Goal: Task Accomplishment & Management: Complete application form

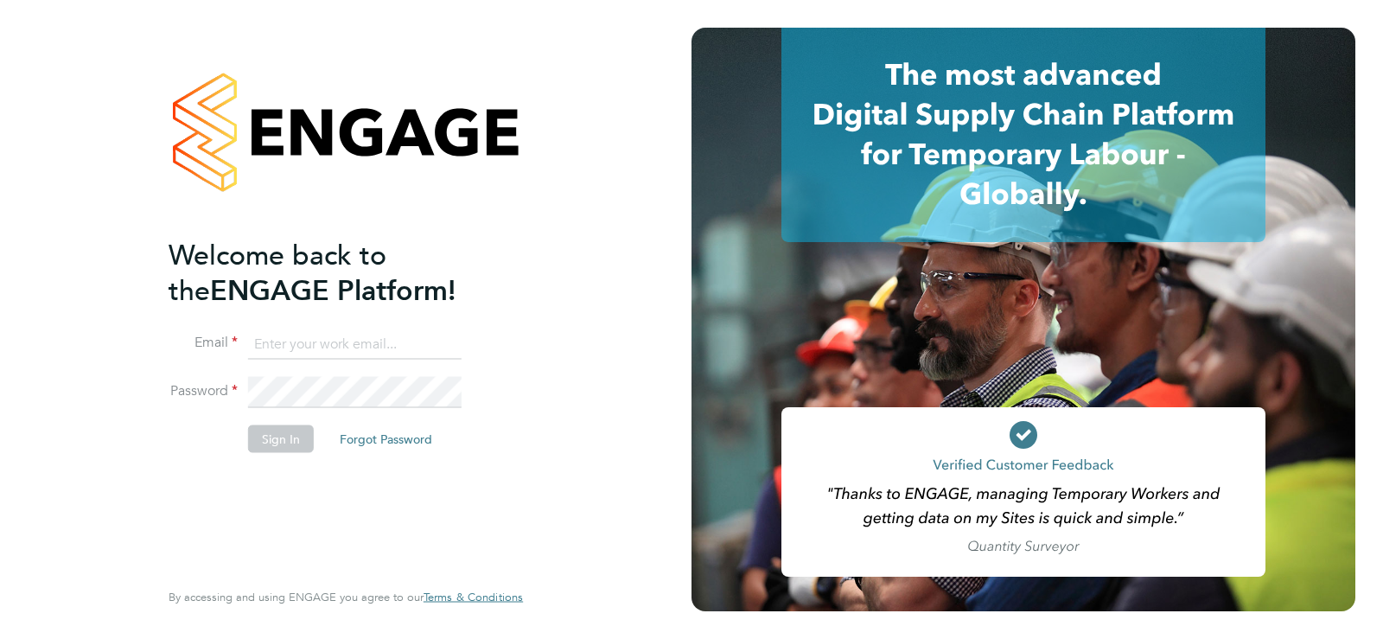
type input "joe.cowling@corepeople.com"
click at [277, 433] on button "Sign In" at bounding box center [281, 439] width 66 height 28
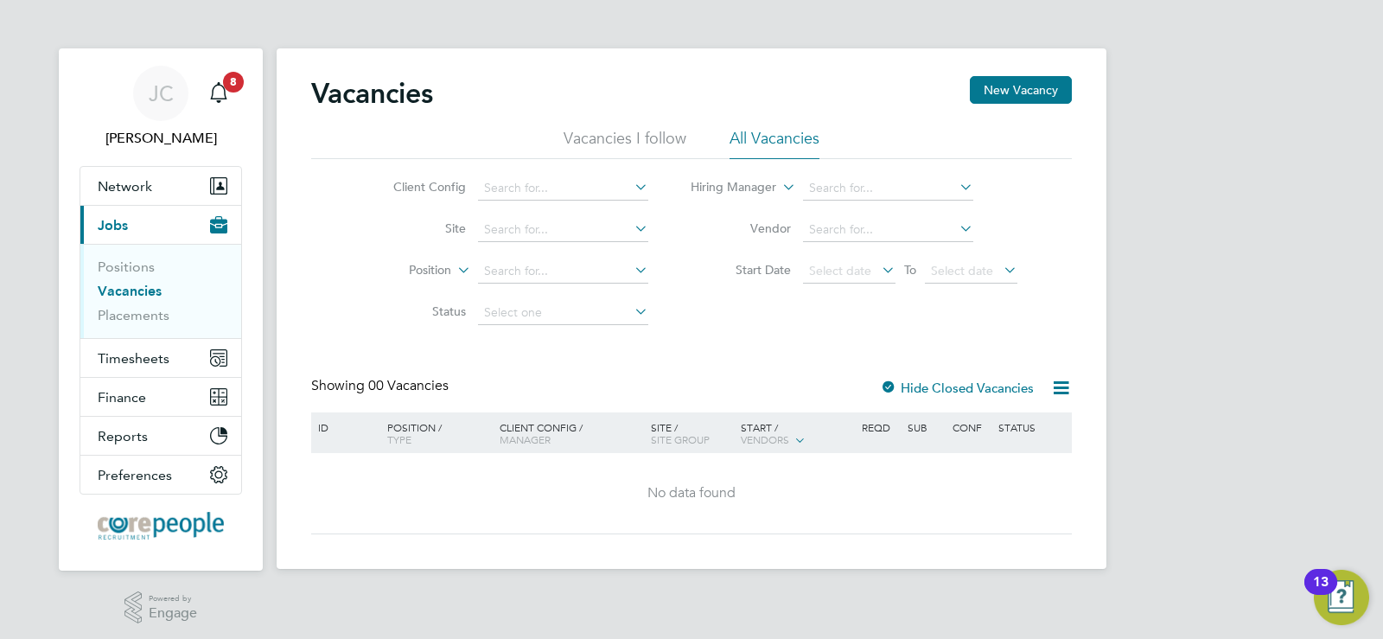
click at [127, 290] on link "Vacancies" at bounding box center [130, 291] width 64 height 16
click at [140, 198] on button "Network" at bounding box center [160, 186] width 161 height 38
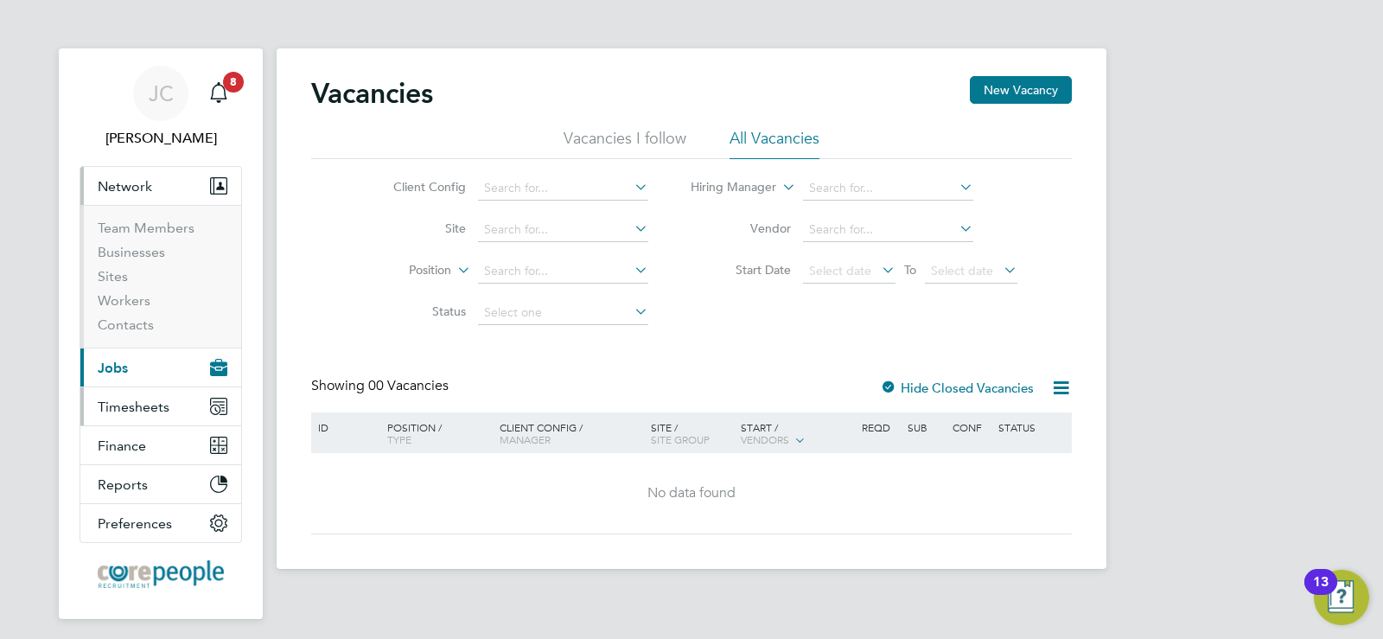
click at [114, 400] on span "Timesheets" at bounding box center [134, 406] width 72 height 16
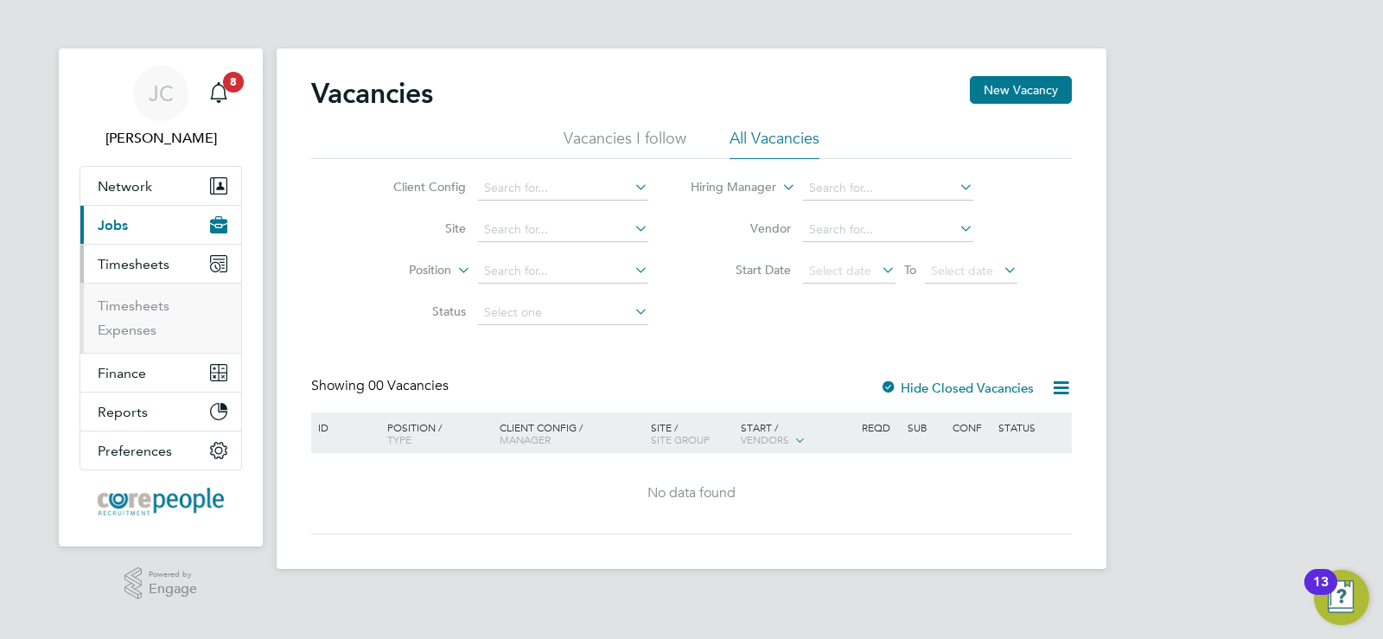
click at [124, 217] on span "Jobs" at bounding box center [113, 225] width 30 height 16
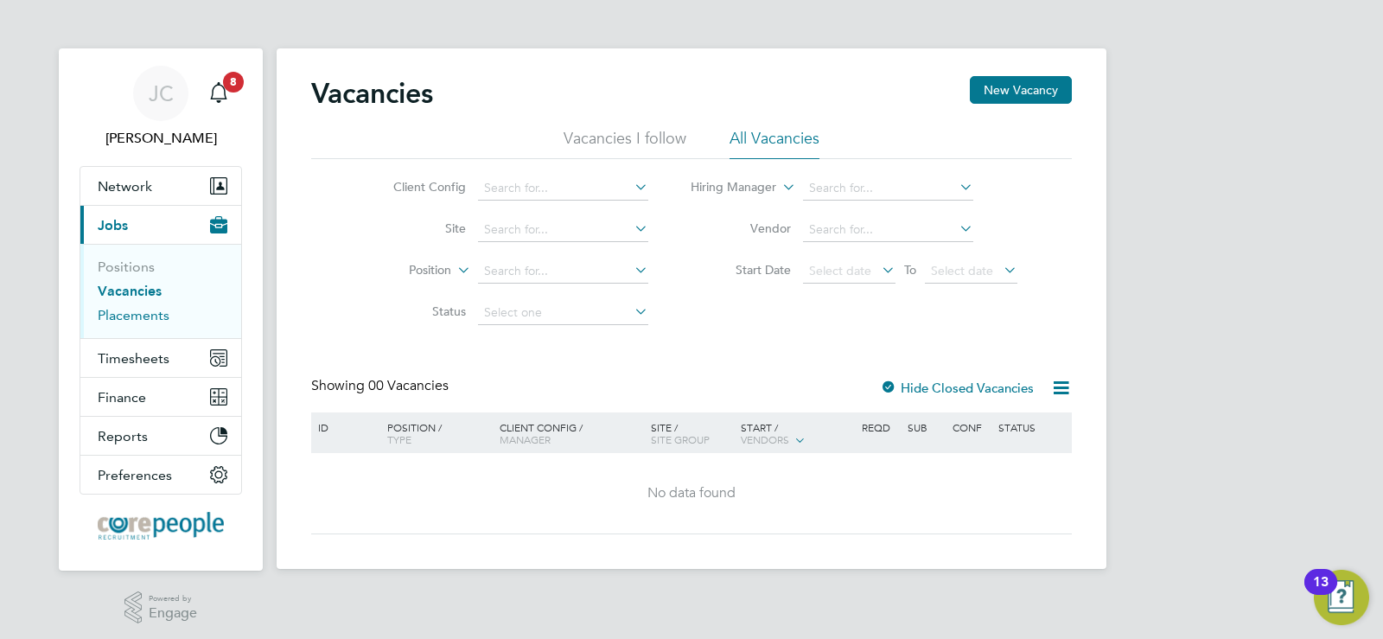
click at [153, 320] on link "Placements" at bounding box center [134, 315] width 72 height 16
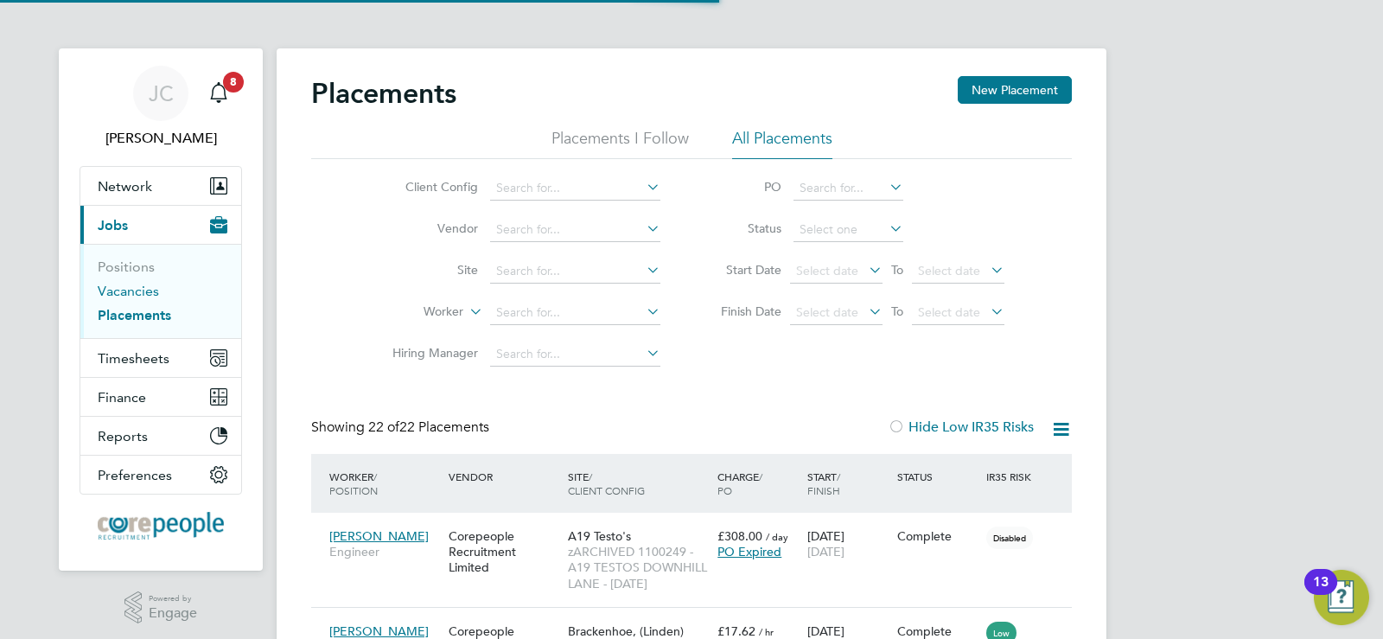
click at [134, 293] on link "Vacancies" at bounding box center [128, 291] width 61 height 16
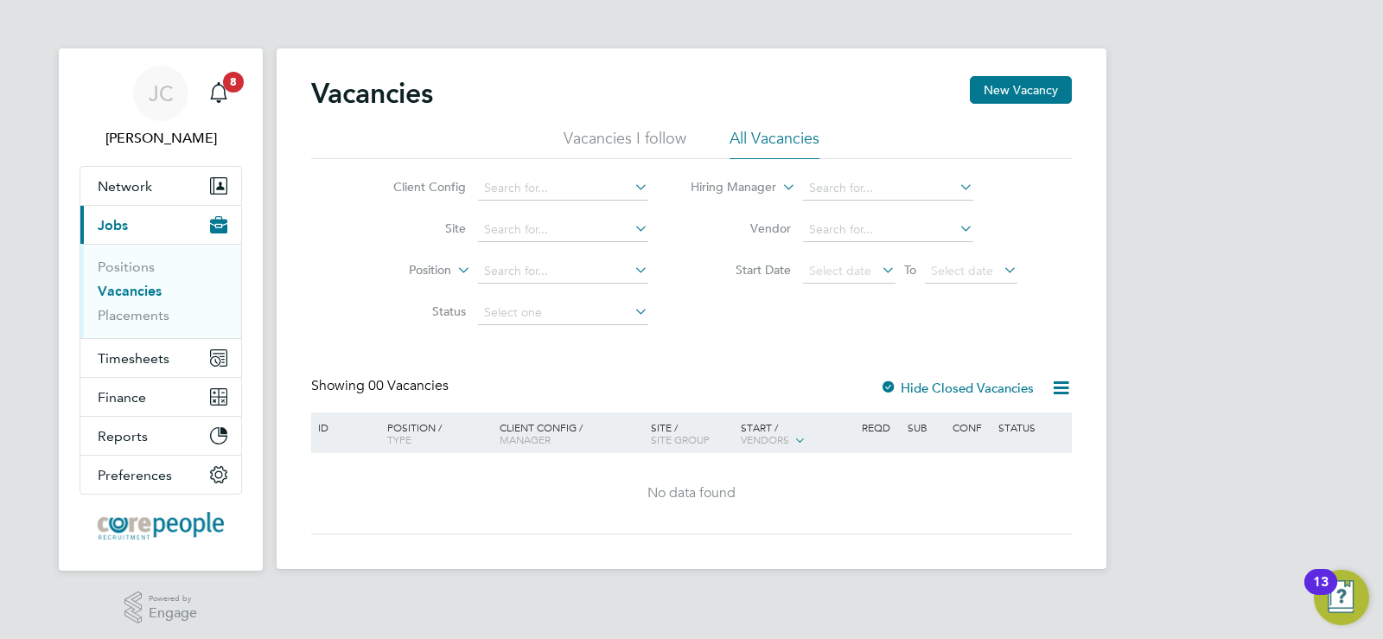
click at [128, 278] on li "Positions" at bounding box center [163, 270] width 130 height 24
click at [124, 272] on link "Positions" at bounding box center [126, 266] width 57 height 16
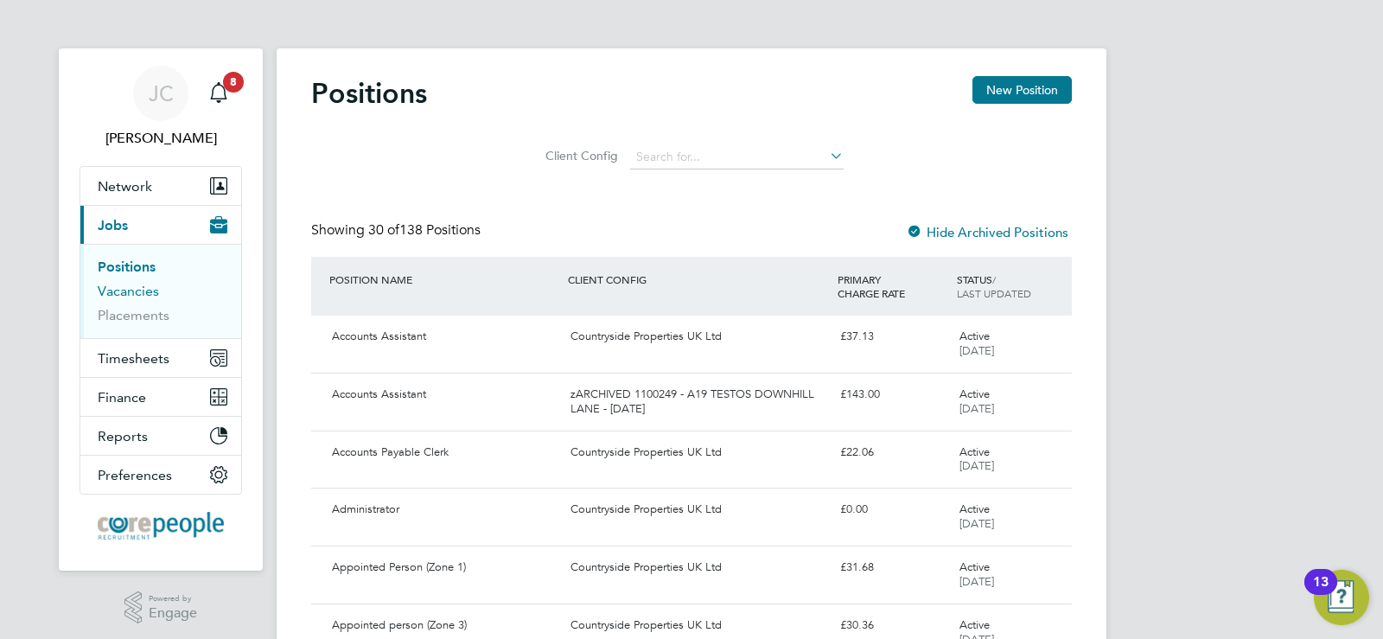
click at [131, 293] on link "Vacancies" at bounding box center [128, 291] width 61 height 16
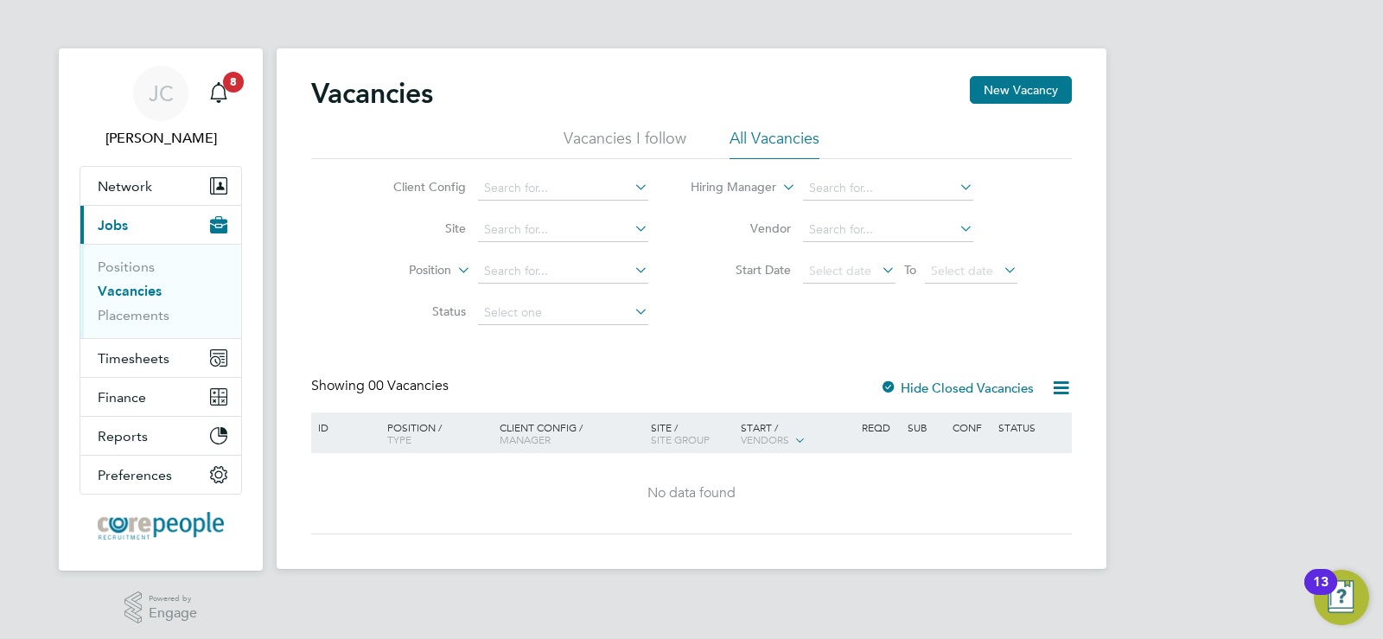
click at [769, 144] on li "All Vacancies" at bounding box center [774, 143] width 90 height 31
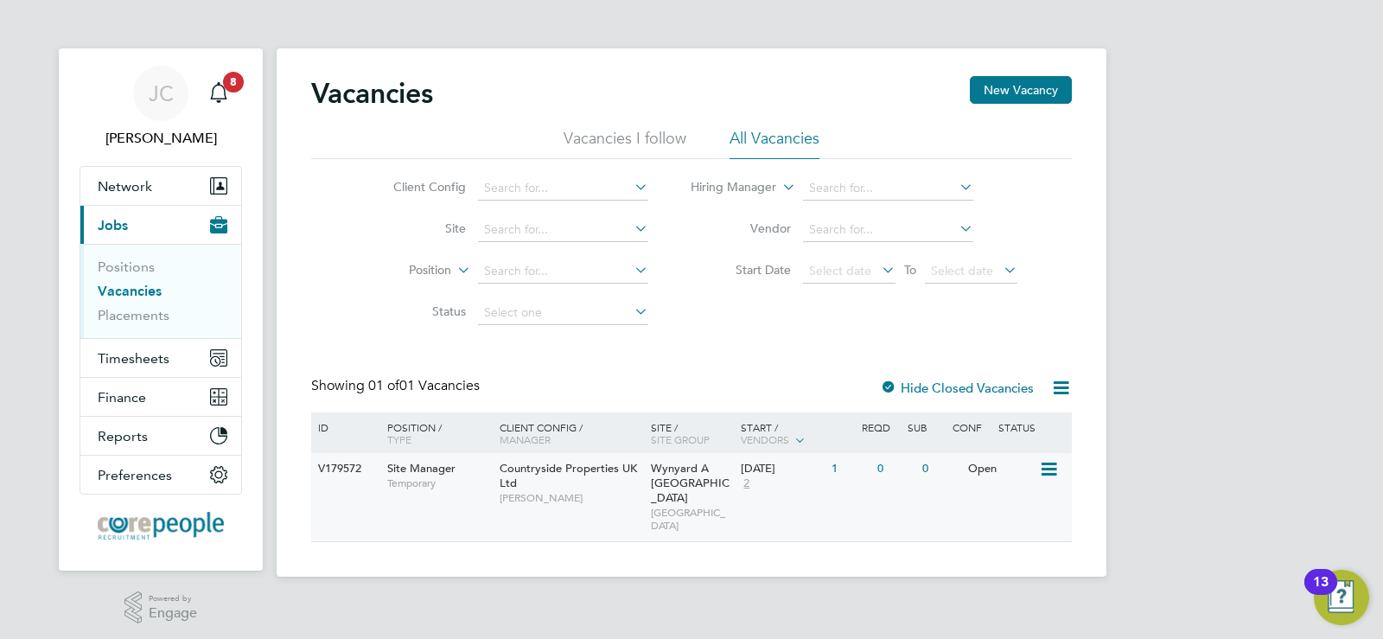
click at [619, 479] on div "Countryside Properties UK Ltd [PERSON_NAME]" at bounding box center [570, 483] width 151 height 60
click at [131, 179] on span "Network" at bounding box center [125, 186] width 54 height 16
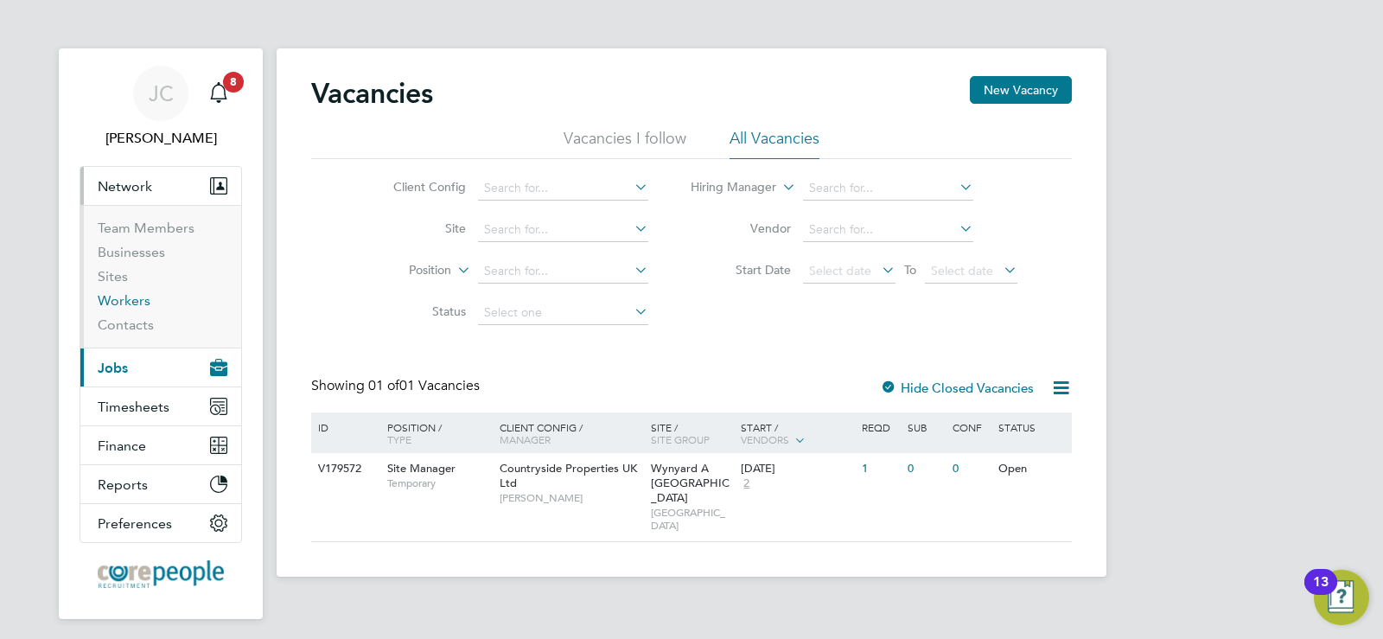
click at [118, 299] on link "Workers" at bounding box center [124, 300] width 53 height 16
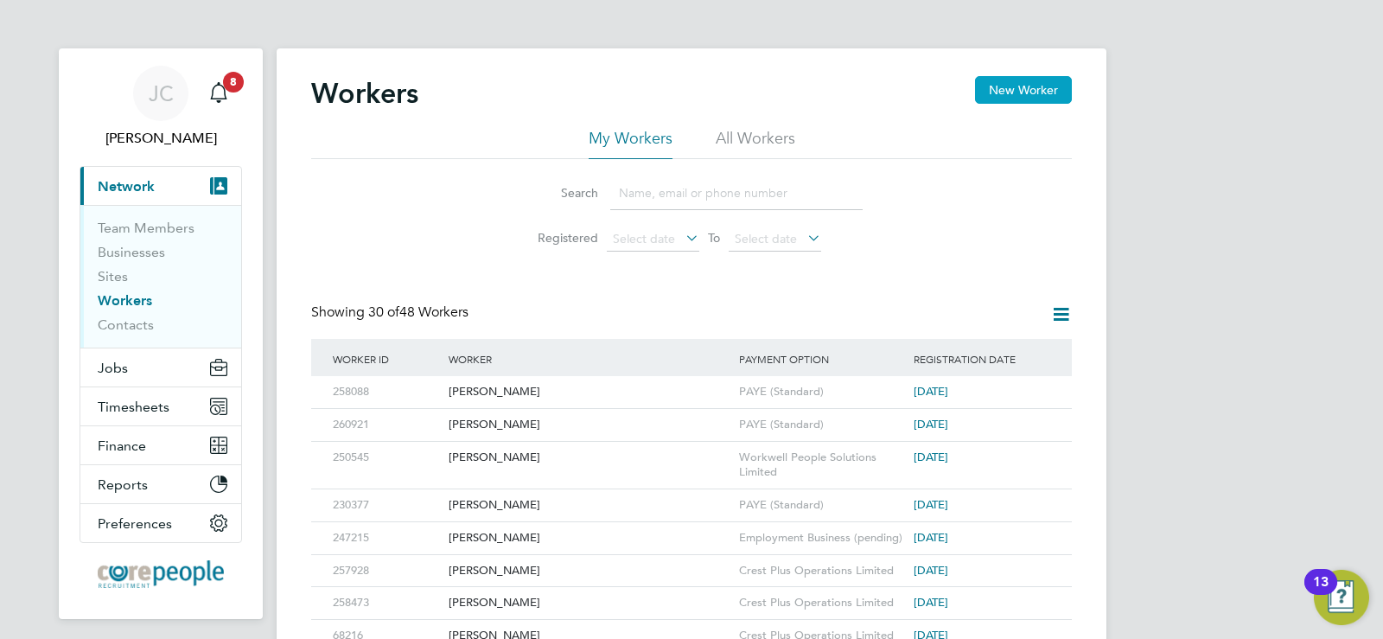
click at [1035, 92] on button "New Worker" at bounding box center [1023, 90] width 97 height 28
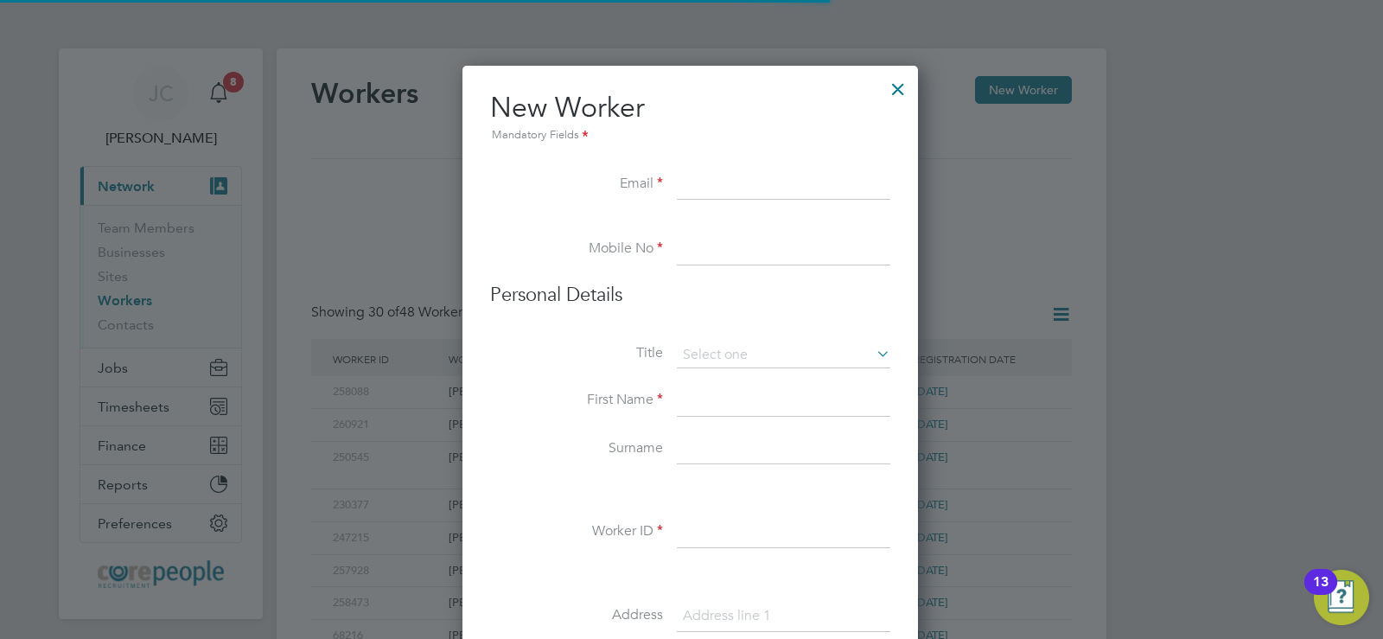
scroll to position [1471, 458]
paste input "[PERSON_NAME][EMAIL_ADDRESS][DOMAIN_NAME]"
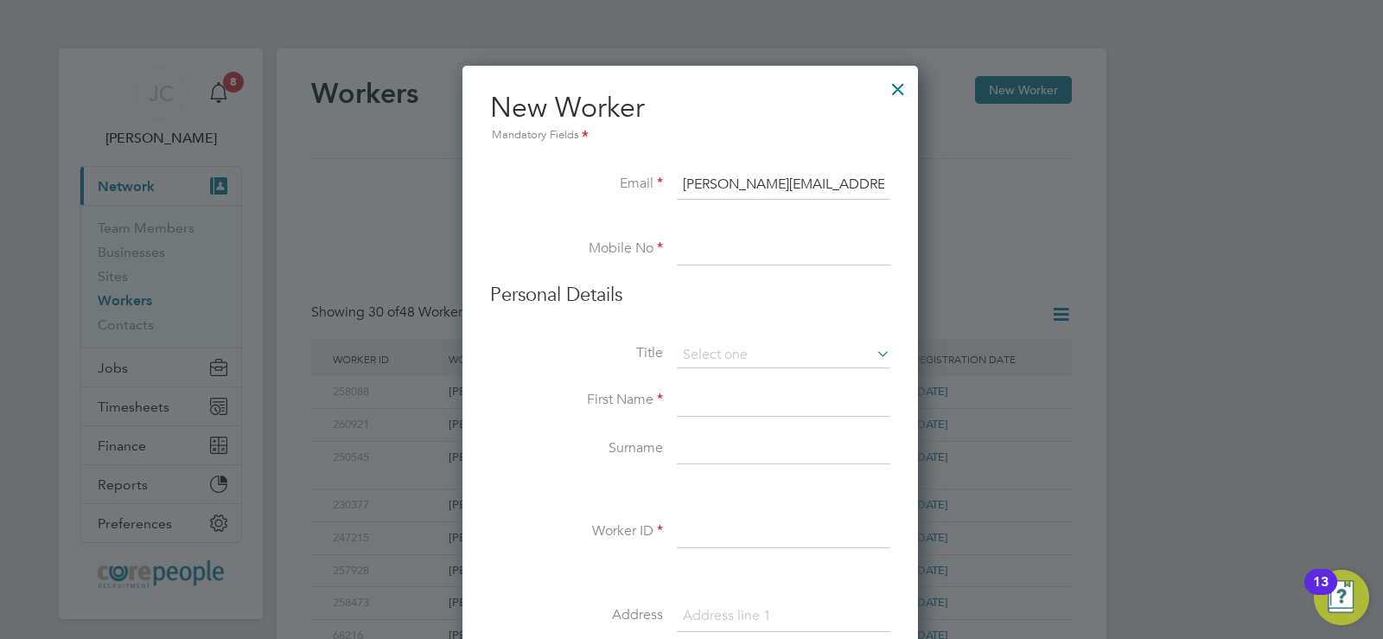
type input "[PERSON_NAME][EMAIL_ADDRESS][DOMAIN_NAME]"
click at [437, 272] on div at bounding box center [691, 319] width 1383 height 639
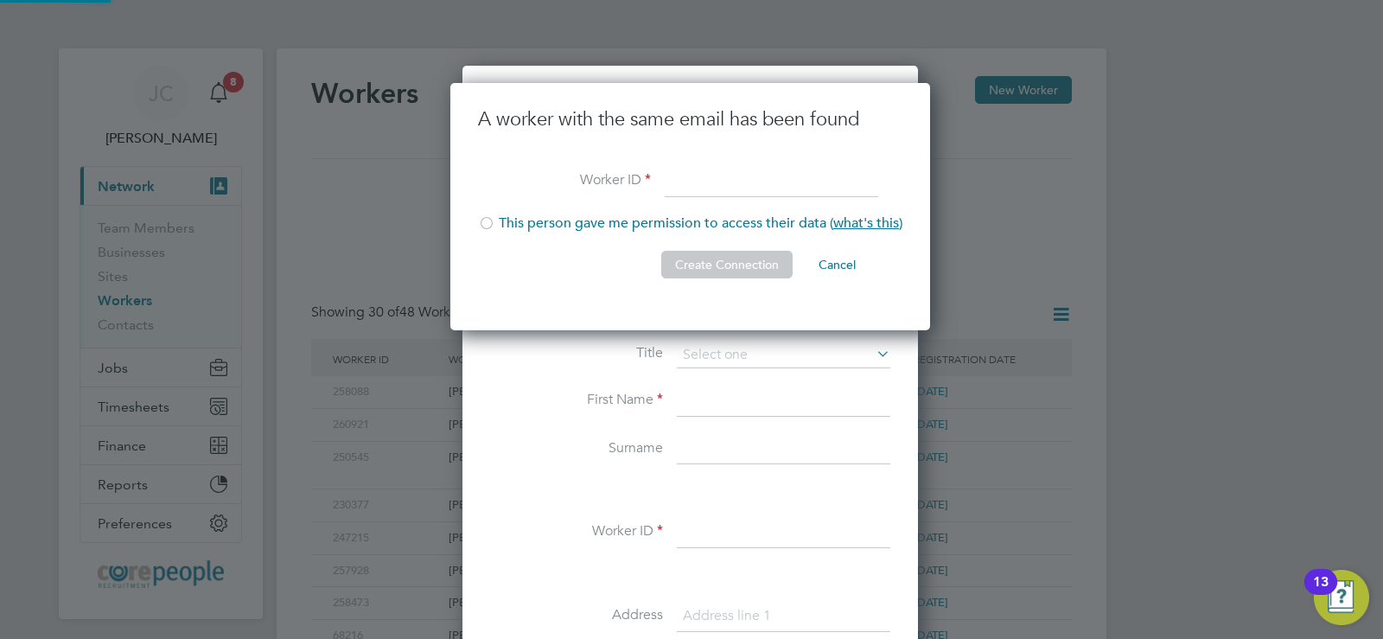
scroll to position [248, 482]
click at [849, 258] on button "Cancel" at bounding box center [837, 265] width 65 height 28
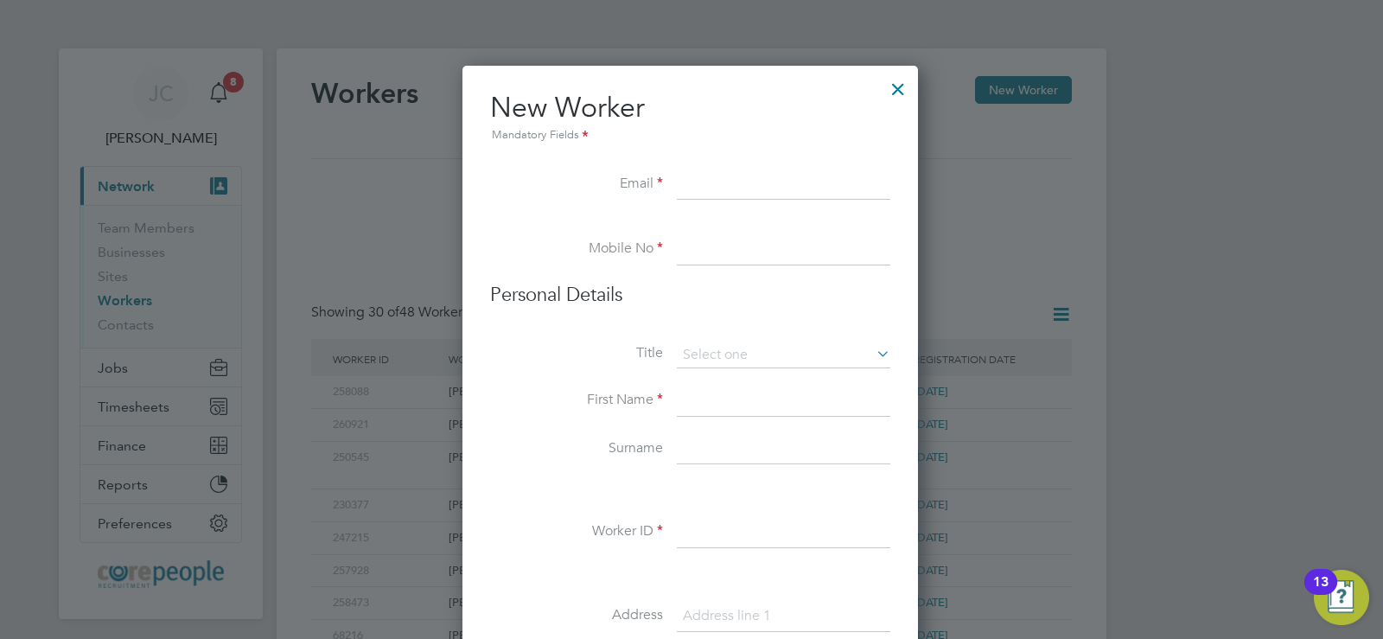
click at [719, 236] on input at bounding box center [783, 249] width 213 height 31
click at [733, 177] on input at bounding box center [783, 184] width 213 height 31
paste input "[PERSON_NAME][EMAIL_ADDRESS][DOMAIN_NAME]"
type input "[PERSON_NAME][EMAIL_ADDRESS][DOMAIN_NAME]"
click at [714, 257] on input at bounding box center [783, 249] width 213 height 31
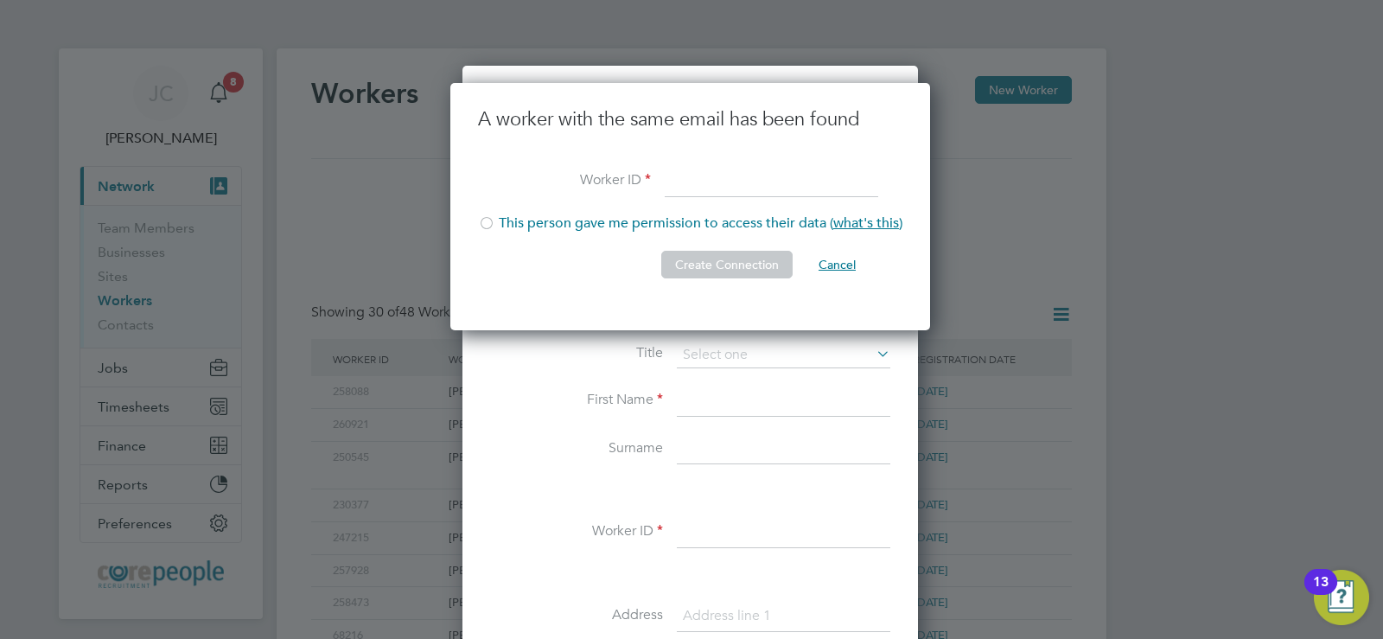
click at [847, 264] on button "Cancel" at bounding box center [837, 265] width 65 height 28
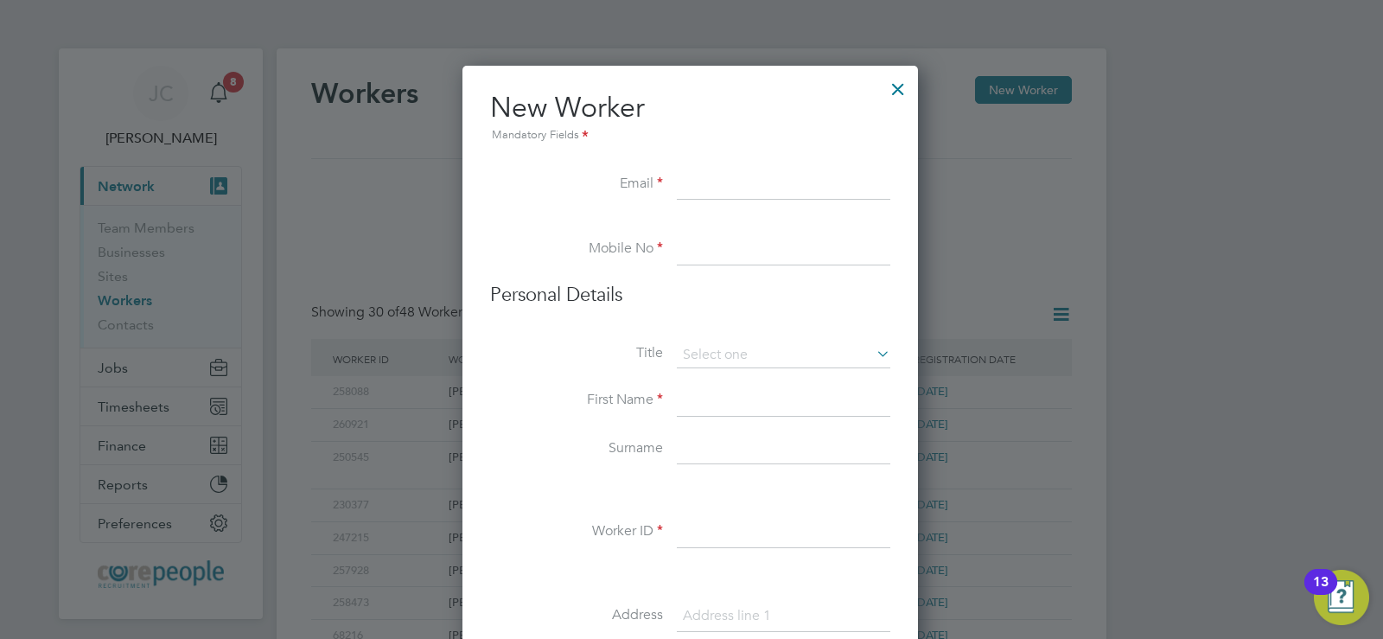
click at [896, 86] on div at bounding box center [897, 84] width 31 height 31
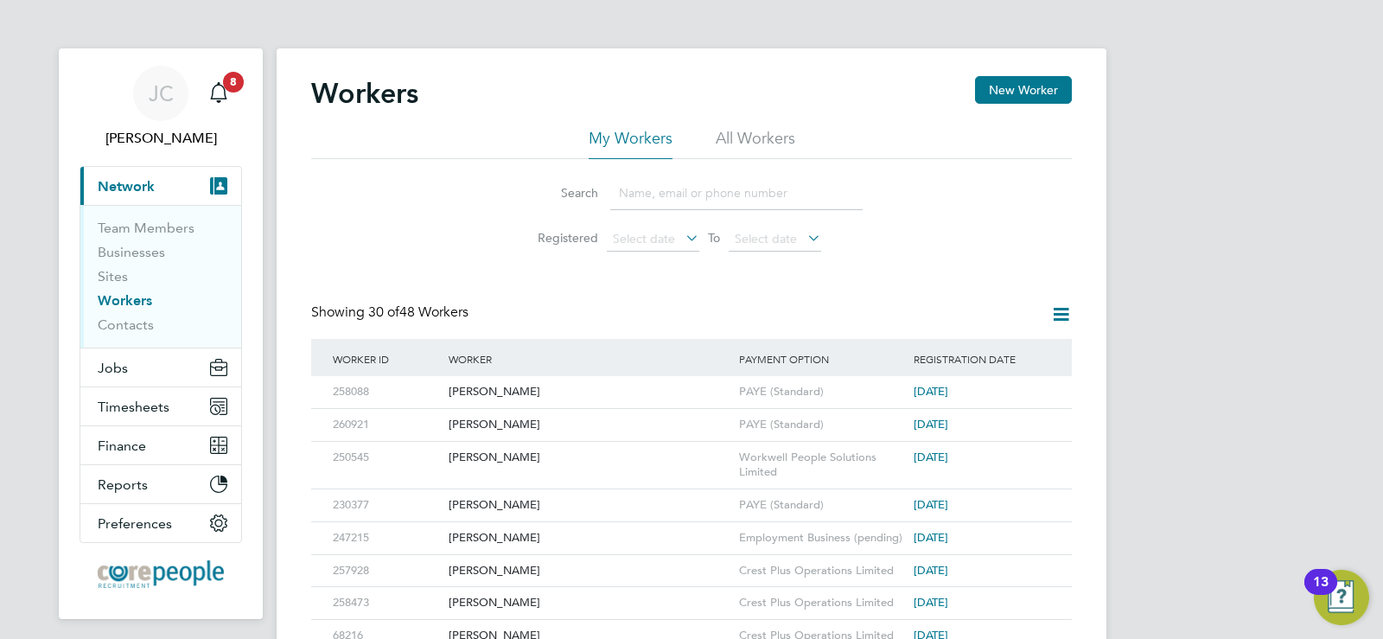
click at [119, 303] on link "Workers" at bounding box center [125, 300] width 54 height 16
click at [665, 190] on input at bounding box center [736, 193] width 252 height 34
paste input "[PERSON_NAME][EMAIL_ADDRESS][DOMAIN_NAME]"
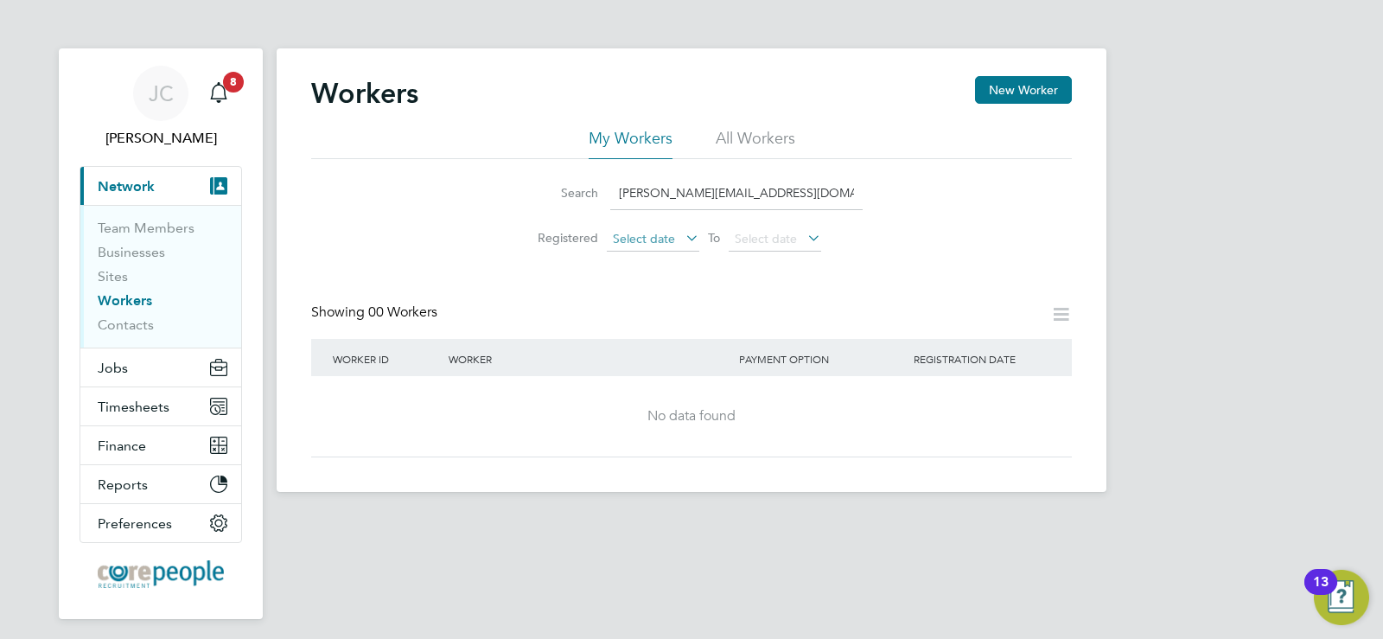
type input "[PERSON_NAME][EMAIL_ADDRESS][DOMAIN_NAME]"
click at [661, 240] on span "Select date" at bounding box center [644, 239] width 62 height 16
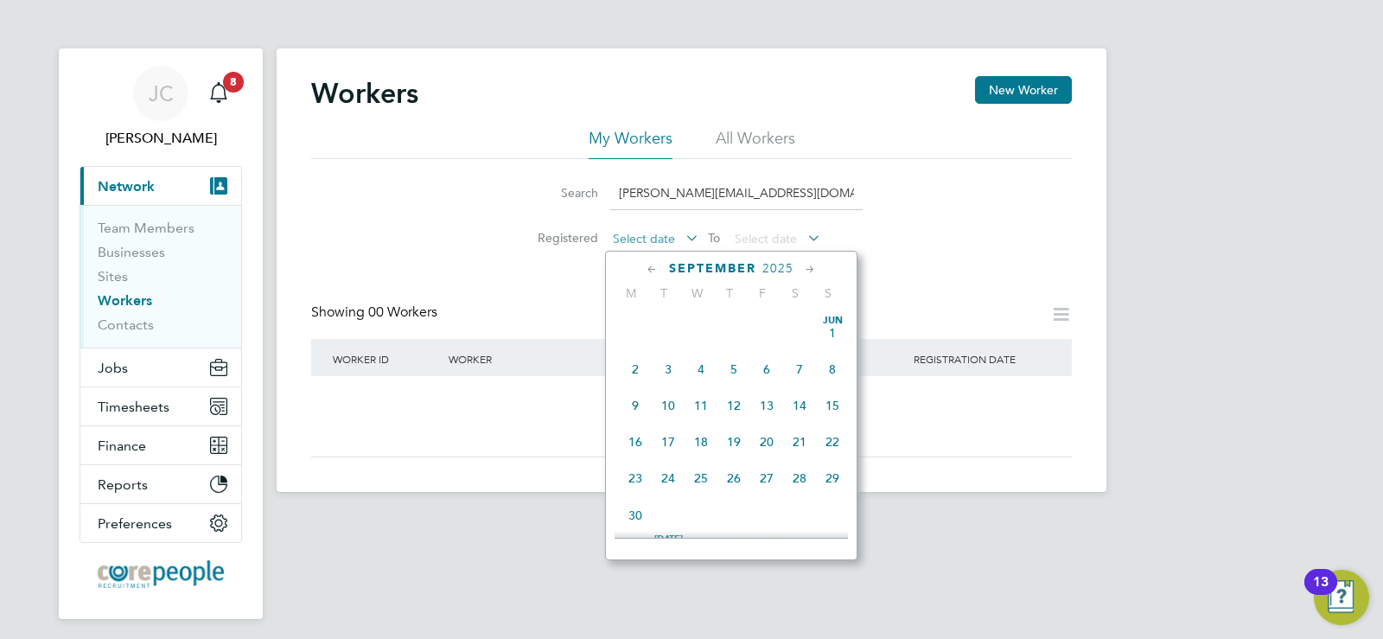
scroll to position [524, 0]
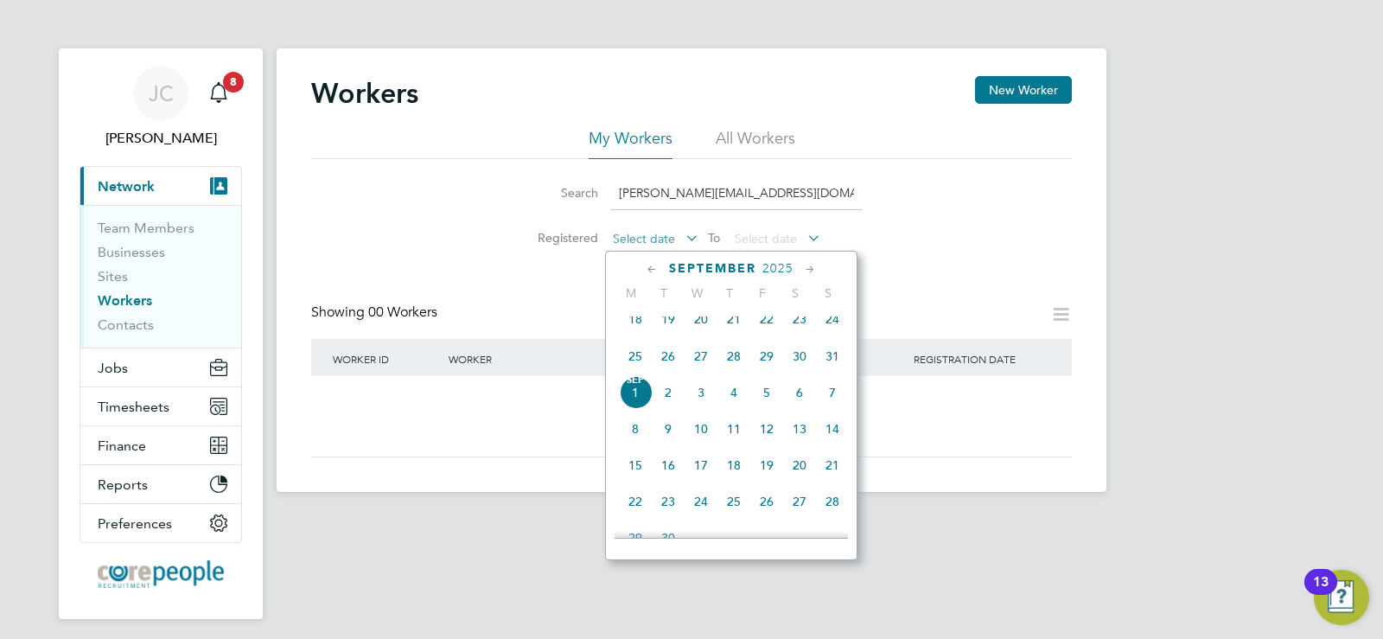
click at [657, 241] on span "Select date" at bounding box center [644, 239] width 62 height 16
click at [743, 146] on li "All Workers" at bounding box center [756, 143] width 80 height 31
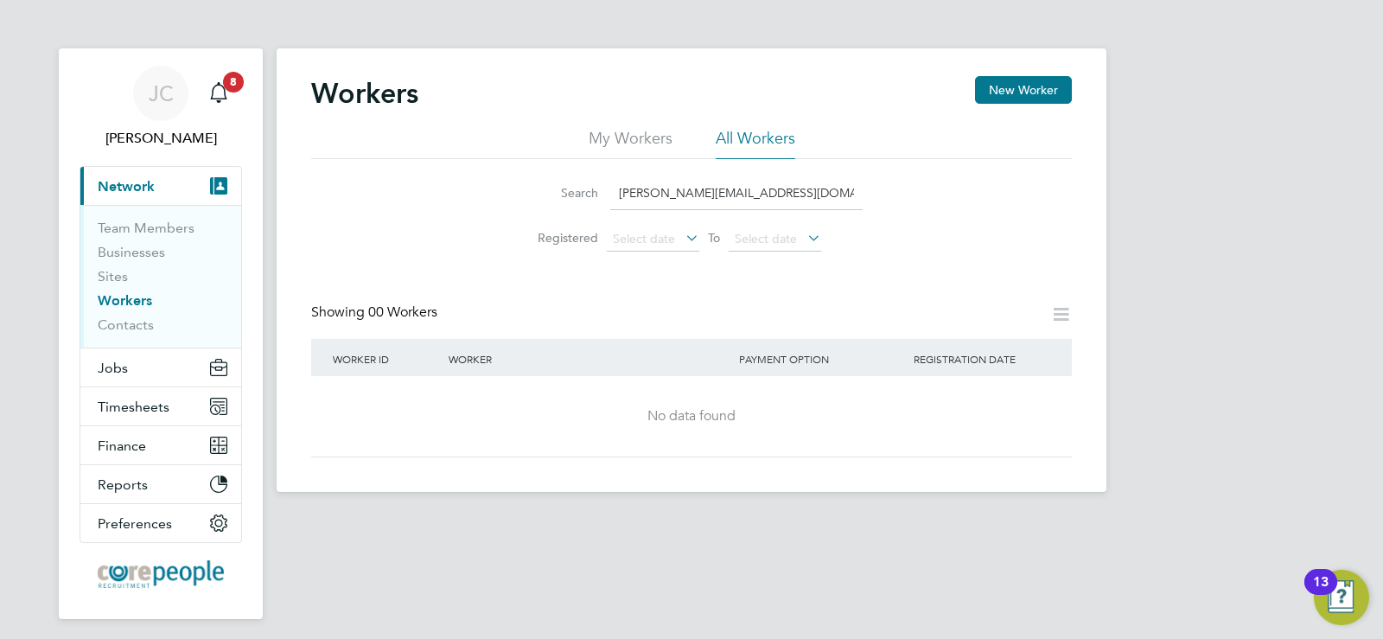
click at [775, 142] on li "All Workers" at bounding box center [756, 143] width 80 height 31
click at [707, 182] on input "[PERSON_NAME][EMAIL_ADDRESS][DOMAIN_NAME]" at bounding box center [736, 193] width 252 height 34
click at [792, 184] on input "[PERSON_NAME][EMAIL_ADDRESS][DOMAIN_NAME]" at bounding box center [736, 193] width 252 height 34
click at [616, 145] on li "My Workers" at bounding box center [631, 143] width 84 height 31
click at [706, 191] on input "[PERSON_NAME][EMAIL_ADDRESS][DOMAIN_NAME]" at bounding box center [736, 193] width 252 height 34
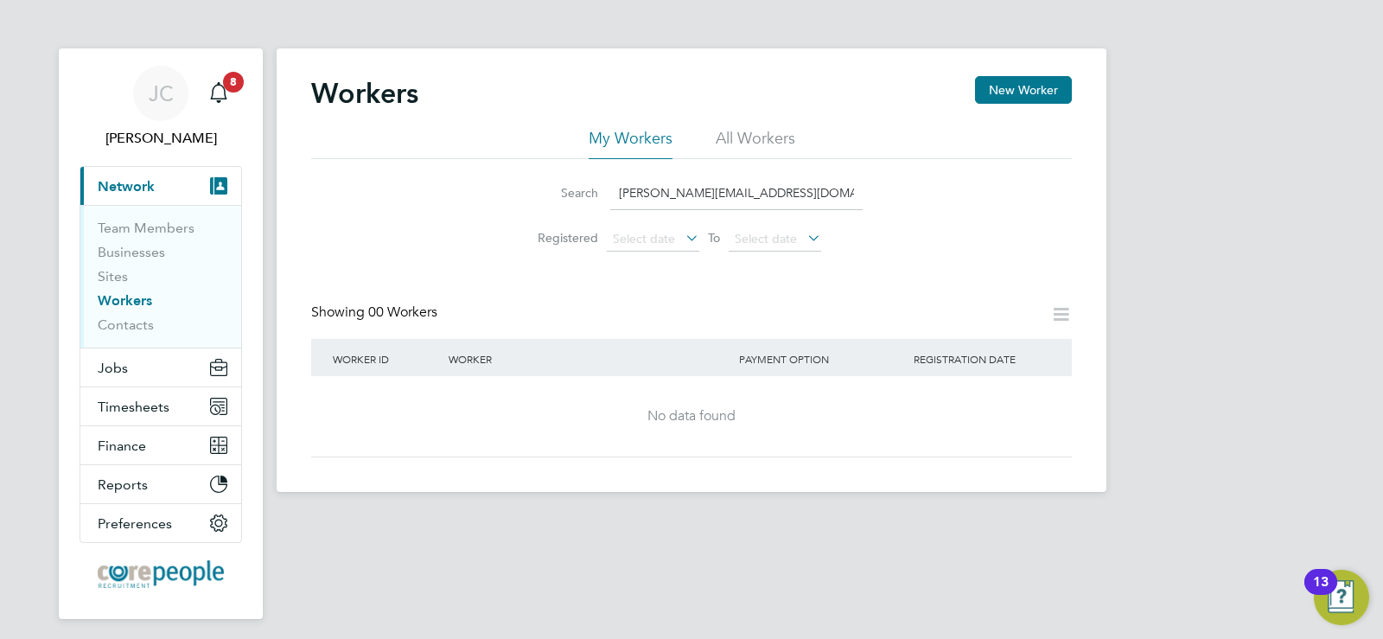
click at [825, 194] on input "[PERSON_NAME][EMAIL_ADDRESS][DOMAIN_NAME]" at bounding box center [736, 193] width 252 height 34
click at [1048, 89] on button "New Worker" at bounding box center [1023, 90] width 97 height 28
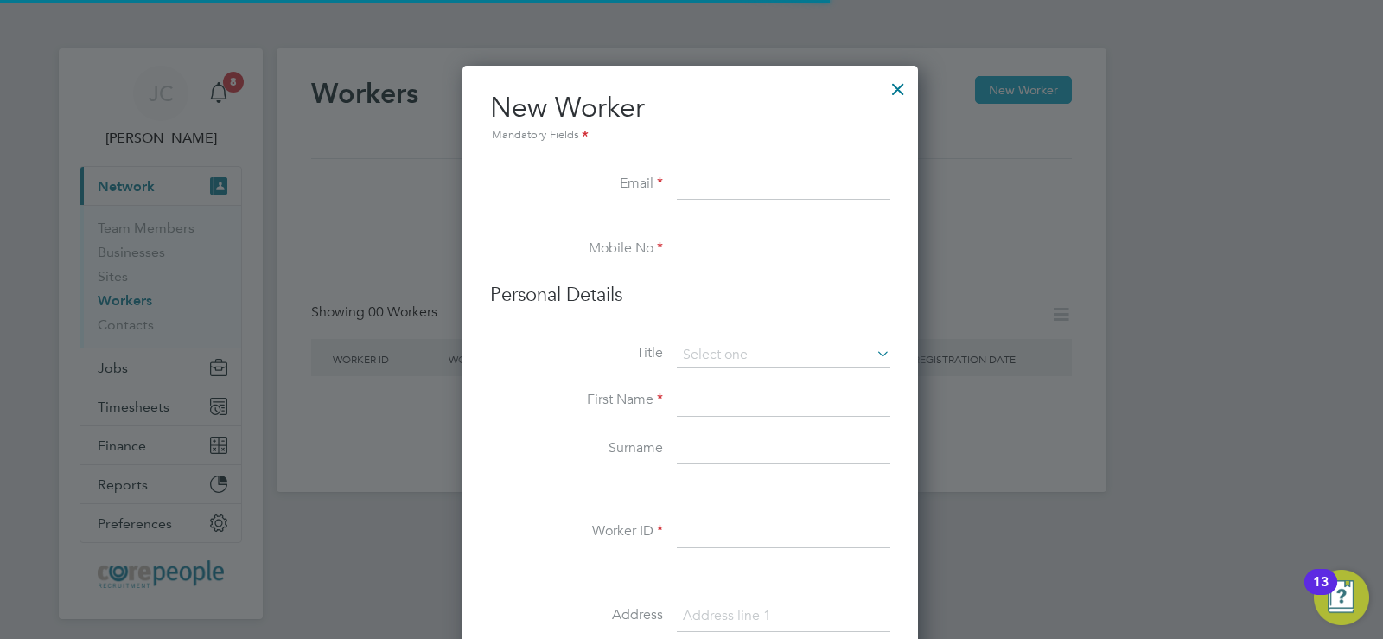
scroll to position [1471, 458]
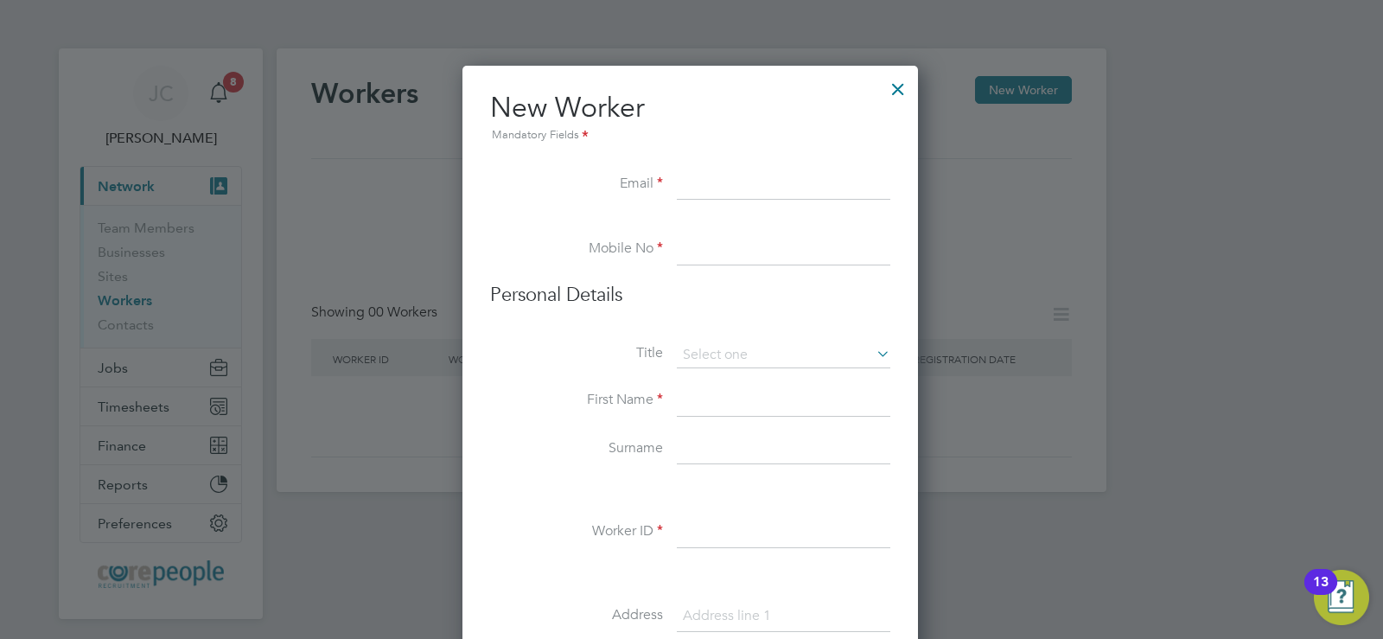
click at [754, 174] on input at bounding box center [783, 184] width 213 height 31
paste input "[PERSON_NAME][EMAIL_ADDRESS][DOMAIN_NAME]"
type input "[PERSON_NAME][EMAIL_ADDRESS][DOMAIN_NAME]"
click at [808, 269] on li "Mobile No" at bounding box center [690, 258] width 400 height 48
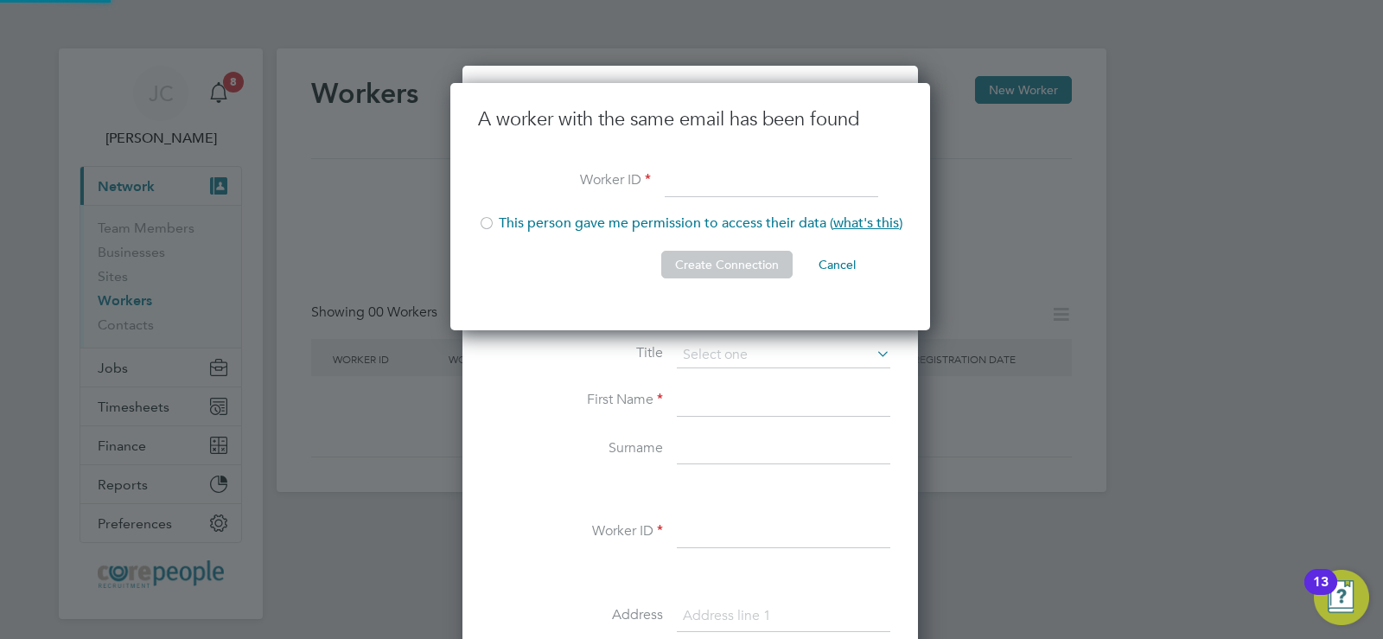
scroll to position [248, 482]
click at [675, 178] on input at bounding box center [771, 182] width 213 height 31
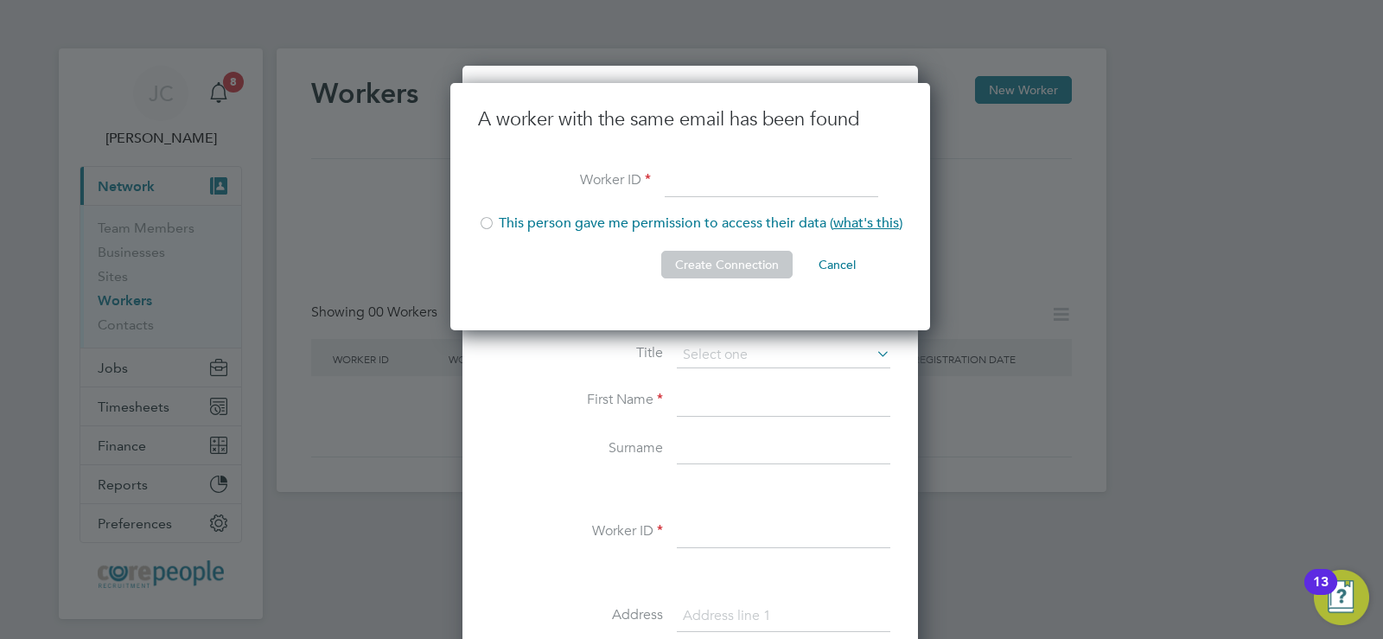
click at [700, 269] on button "Create Connection" at bounding box center [726, 265] width 131 height 28
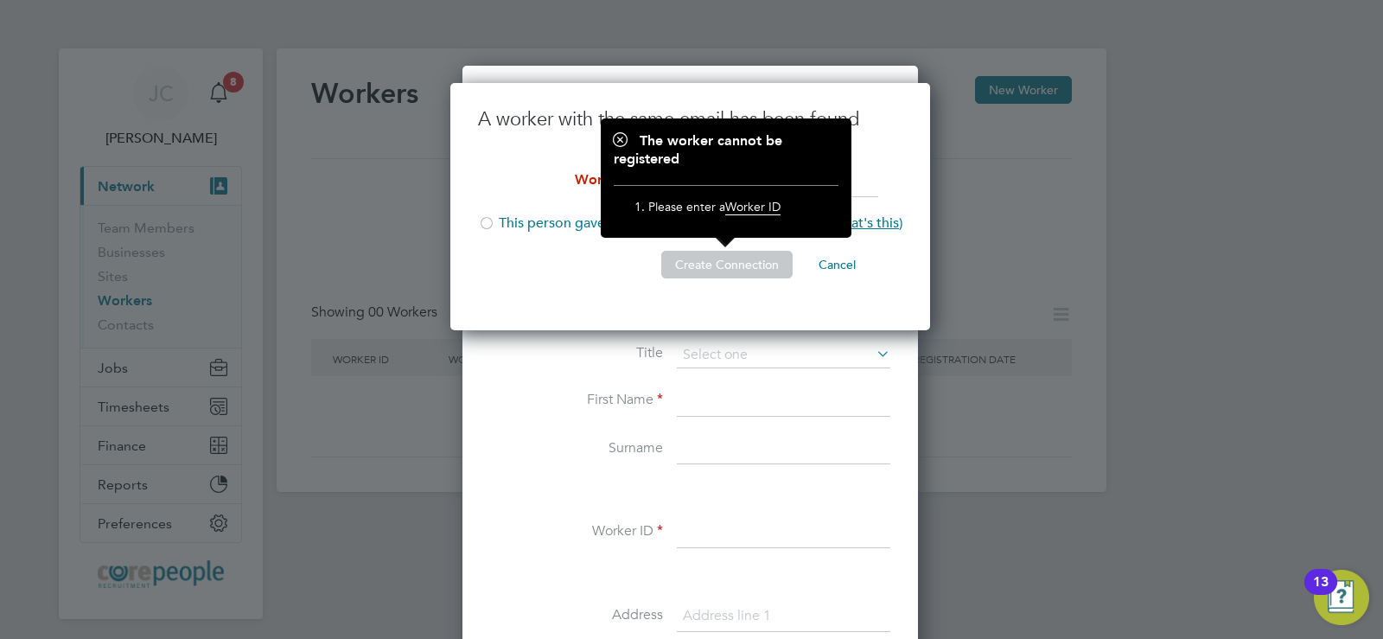
click at [736, 205] on span "Worker ID" at bounding box center [752, 207] width 55 height 16
click at [843, 266] on button "Cancel" at bounding box center [837, 265] width 65 height 28
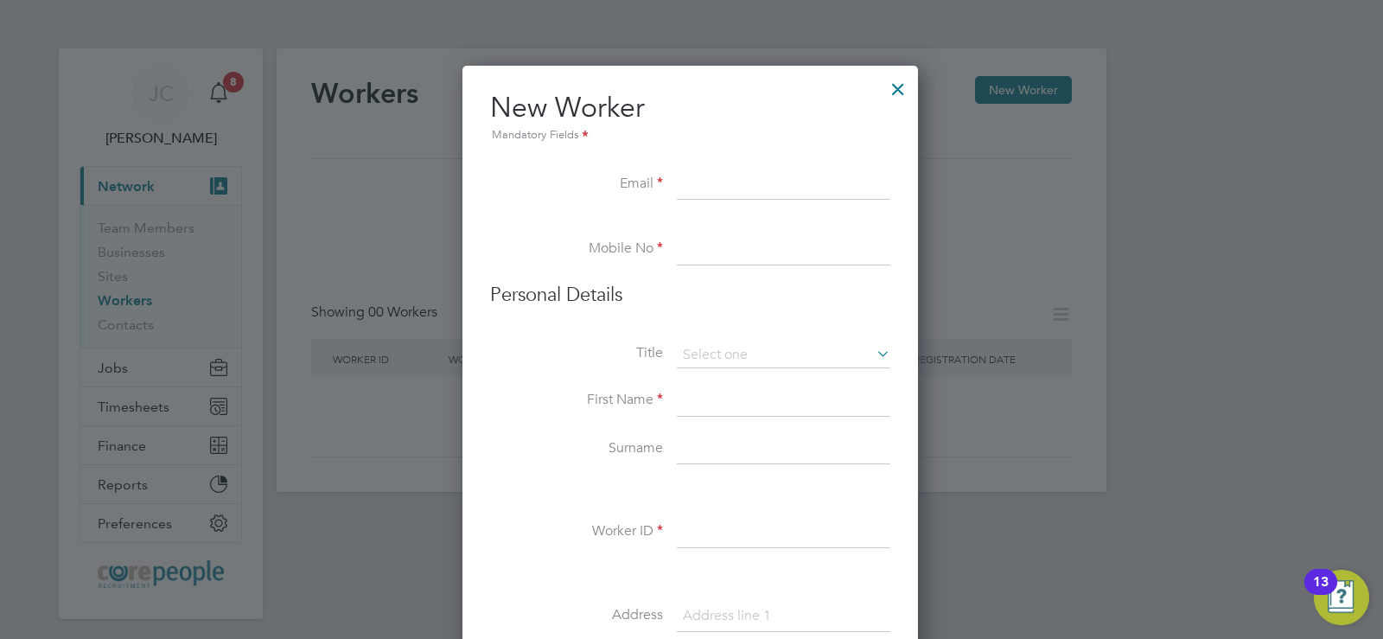
click at [760, 176] on input at bounding box center [783, 184] width 213 height 31
type input "josephcowling@outlook.com"
type input "07826517866"
type input "Joseph"
type input "Cowling"
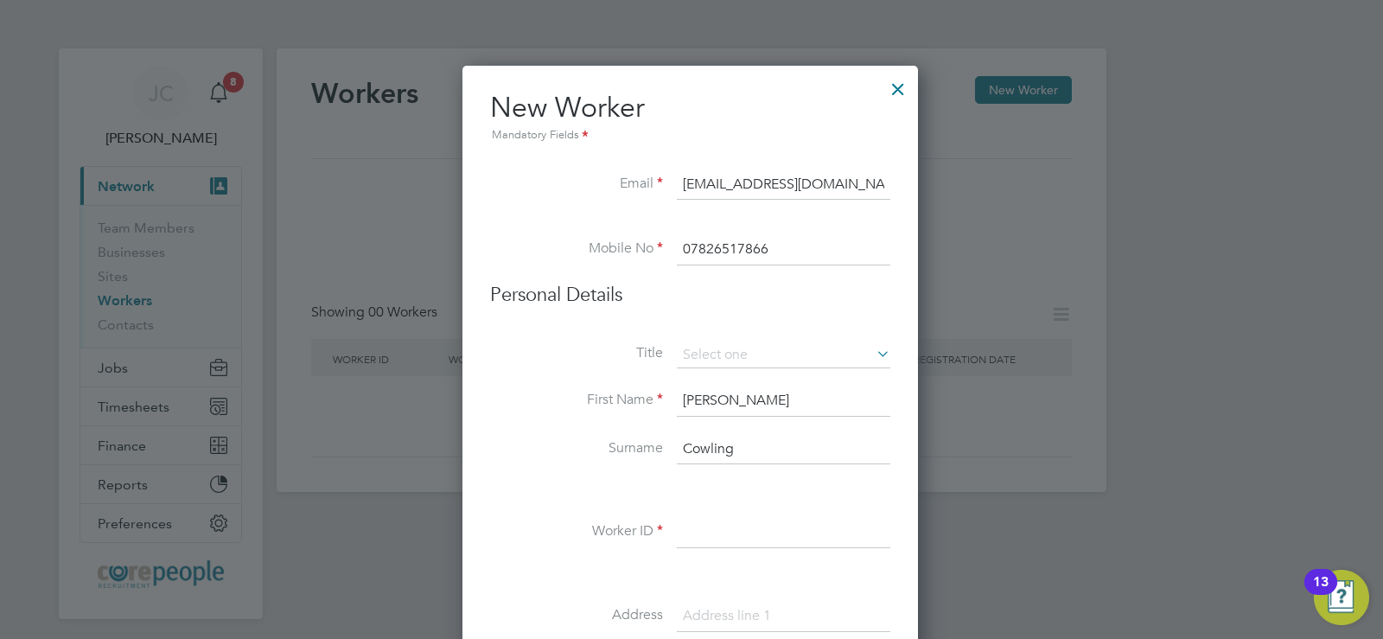
type input "10 Rectory Gardens"
type input "Willington"
type input "DL15 0BH"
click at [800, 242] on input "07826517866" at bounding box center [783, 249] width 213 height 31
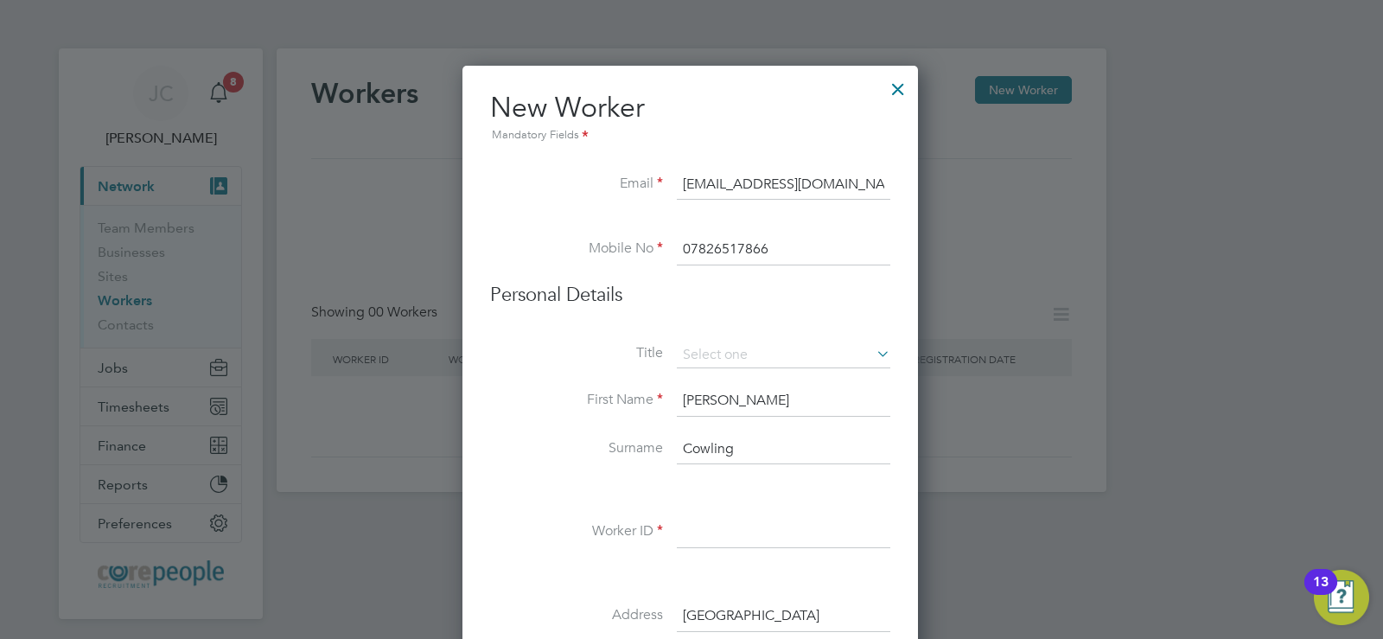
drag, startPoint x: 792, startPoint y: 246, endPoint x: 659, endPoint y: 247, distance: 132.2
click at [659, 247] on li "Mobile No 07826517866" at bounding box center [690, 258] width 400 height 48
paste input "909 441 824"
type input "07909 441 824"
click at [723, 349] on input at bounding box center [783, 355] width 213 height 26
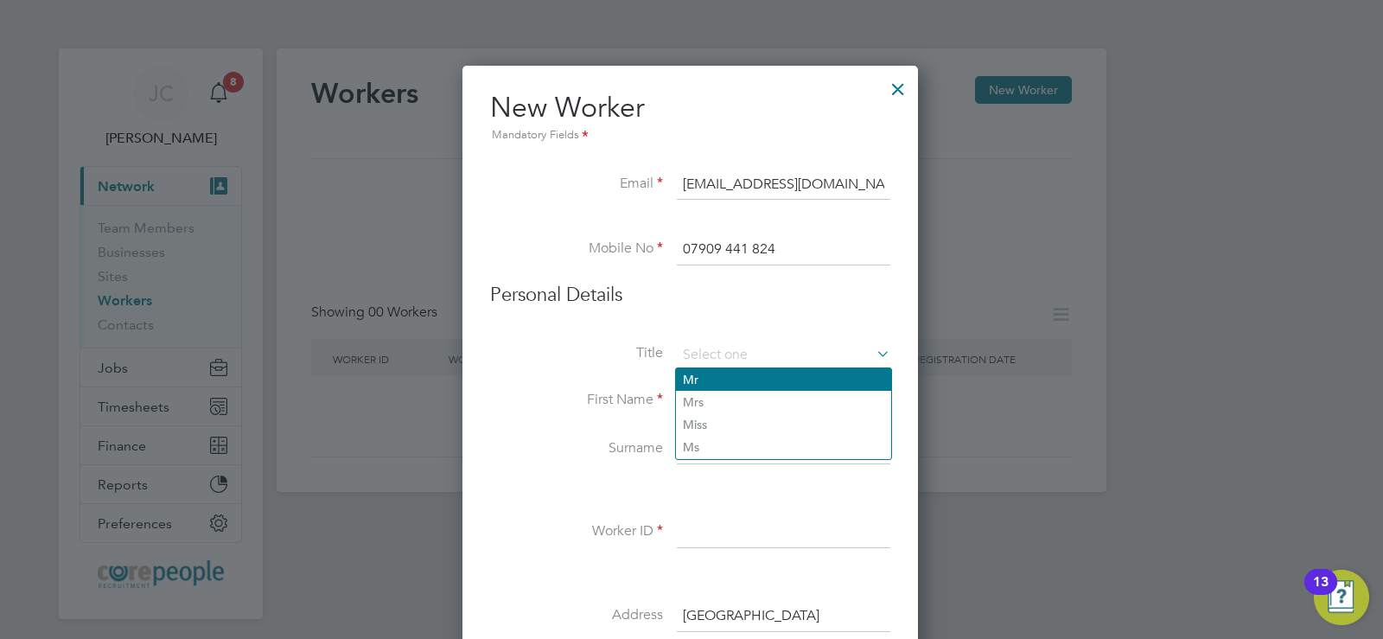
click at [699, 377] on li "Mr" at bounding box center [783, 379] width 215 height 22
type input "Mr"
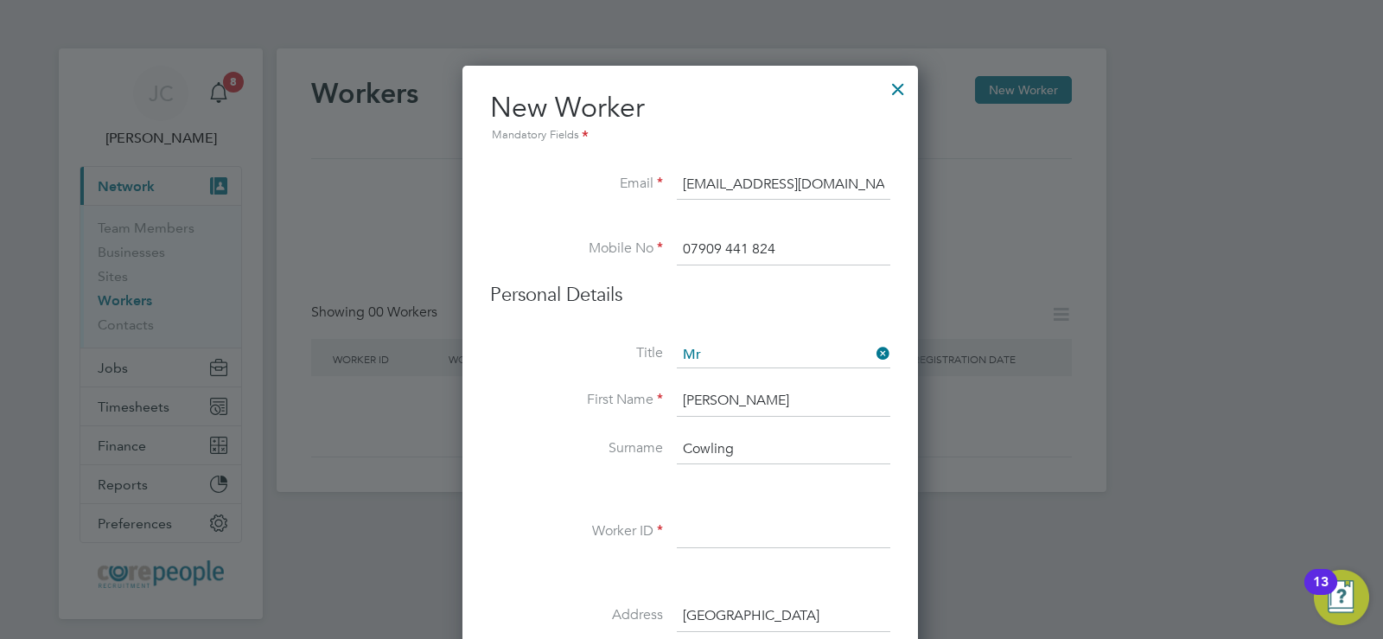
click at [751, 395] on input "Joseph" at bounding box center [783, 400] width 213 height 31
drag, startPoint x: 758, startPoint y: 403, endPoint x: 549, endPoint y: 411, distance: 209.3
click at [549, 411] on li "First Name Joseph" at bounding box center [690, 409] width 400 height 48
type input "David"
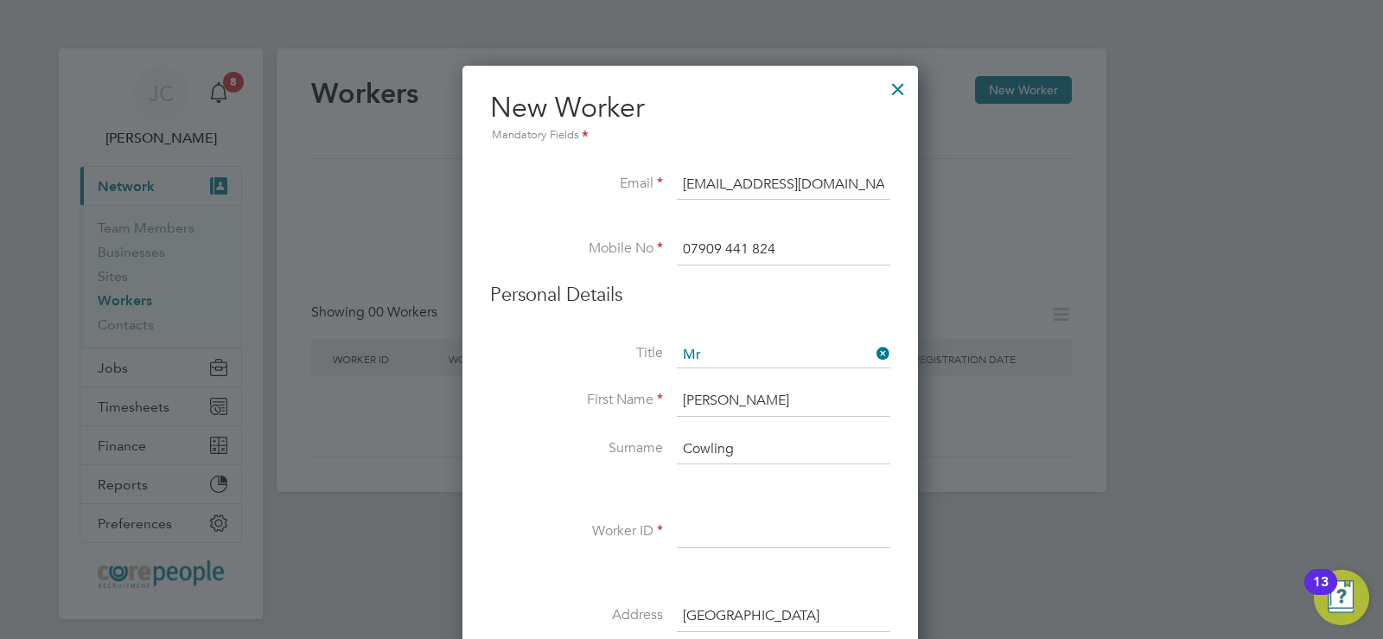
click at [750, 454] on input "Cowling" at bounding box center [783, 449] width 213 height 31
drag, startPoint x: 750, startPoint y: 451, endPoint x: 602, endPoint y: 451, distance: 147.8
click at [602, 451] on li "Surname Cowling" at bounding box center [690, 458] width 400 height 48
type input "Gray"
click at [743, 545] on input at bounding box center [783, 532] width 213 height 31
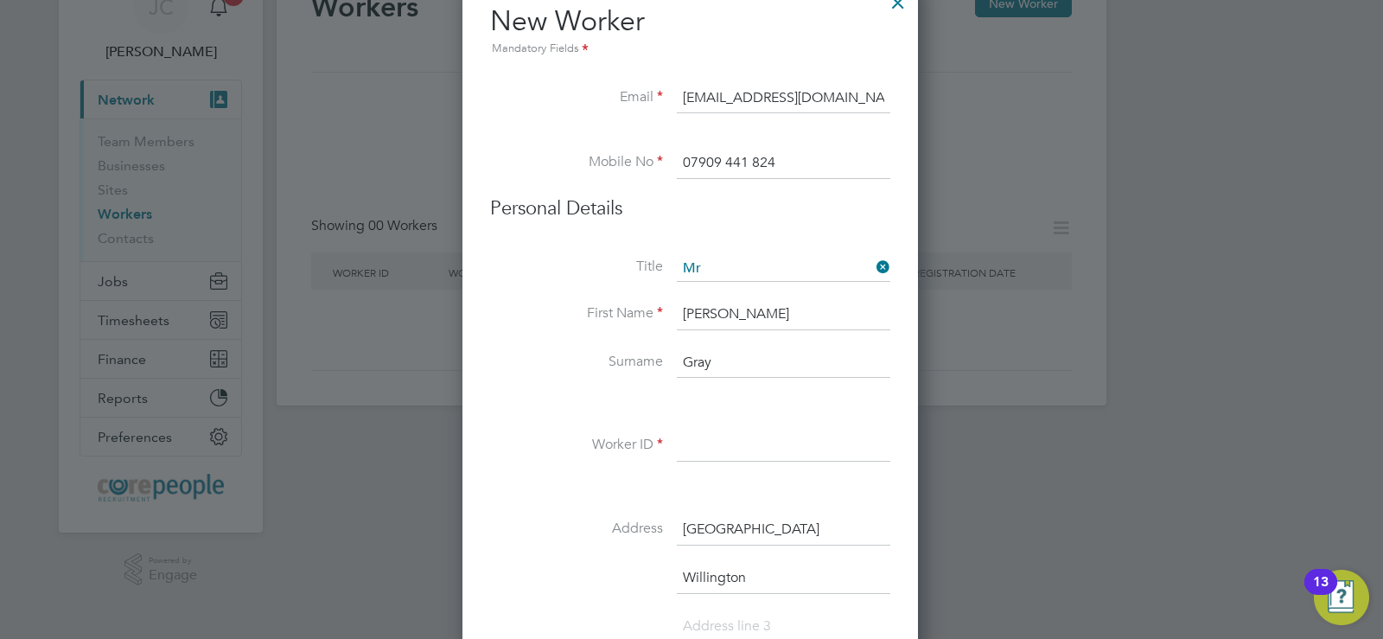
scroll to position [259, 0]
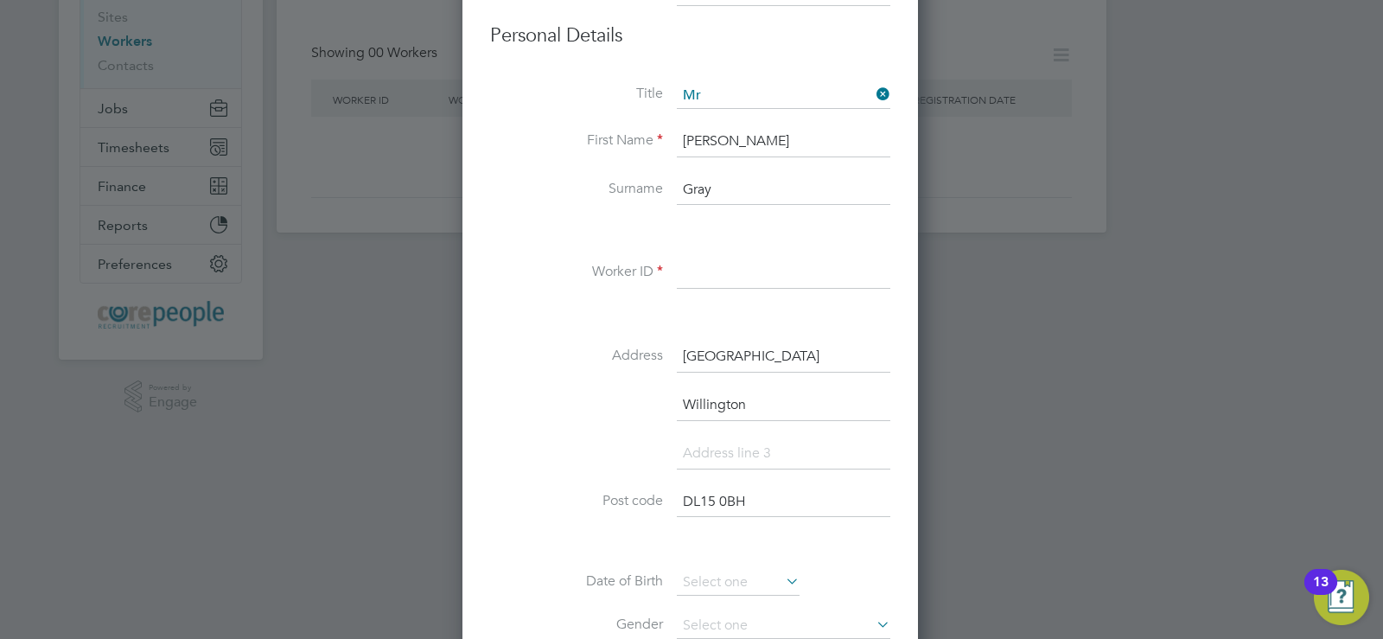
click at [774, 276] on input at bounding box center [783, 273] width 213 height 31
click at [671, 293] on li "Worker ID" at bounding box center [690, 282] width 400 height 48
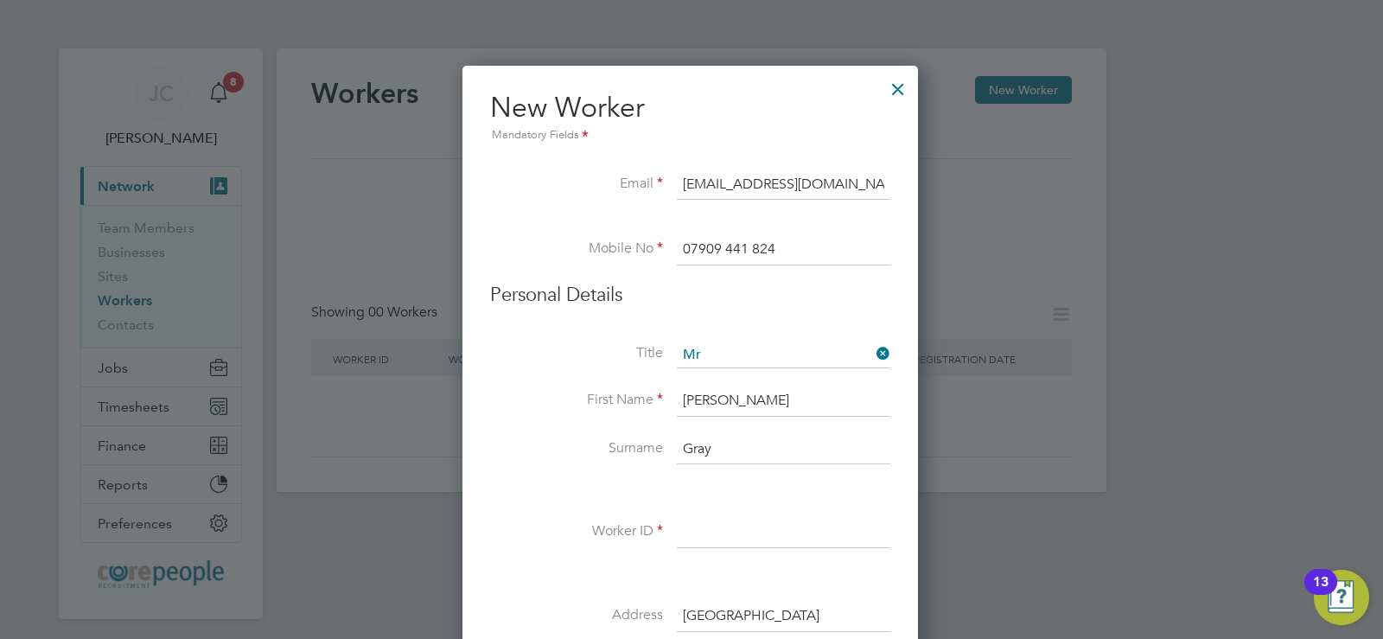
click at [723, 539] on input at bounding box center [783, 532] width 213 height 31
click at [542, 435] on li "Surname Gray" at bounding box center [690, 458] width 400 height 48
click at [800, 561] on li "Worker ID" at bounding box center [690, 541] width 400 height 48
click at [768, 539] on input at bounding box center [783, 532] width 213 height 31
type input "4r4"
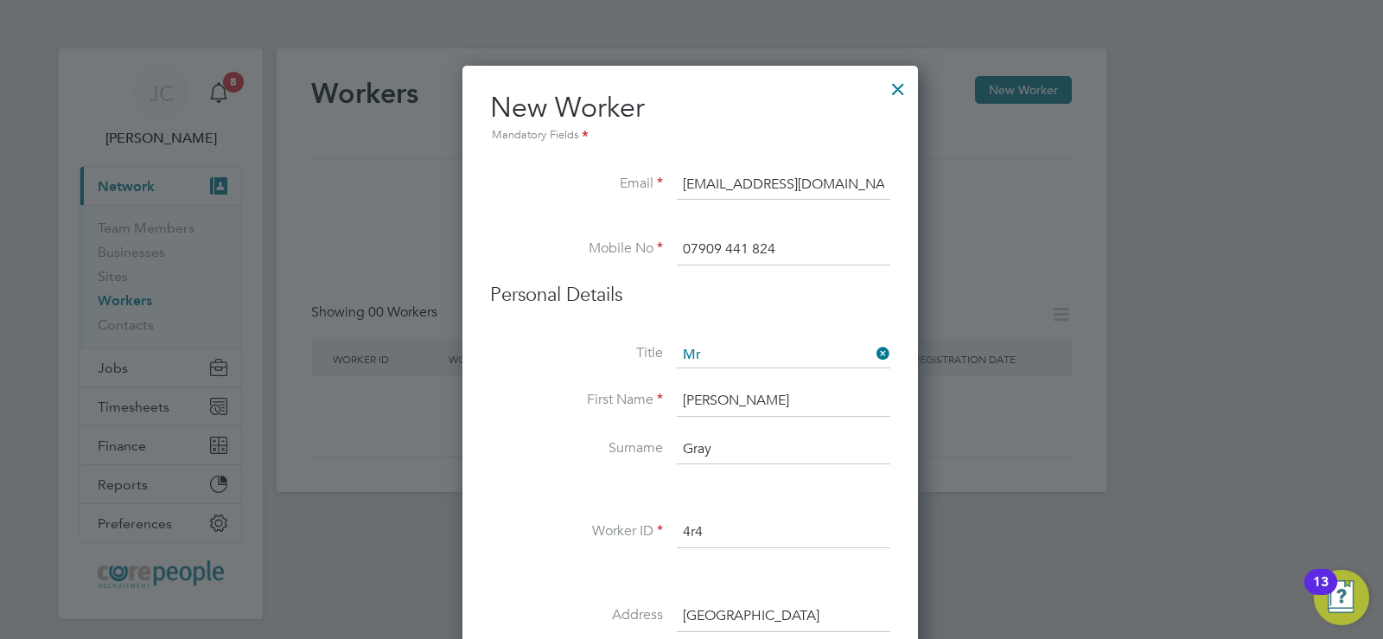
click at [592, 518] on li "Worker ID 4r4" at bounding box center [690, 541] width 400 height 48
click at [902, 80] on div at bounding box center [897, 84] width 31 height 31
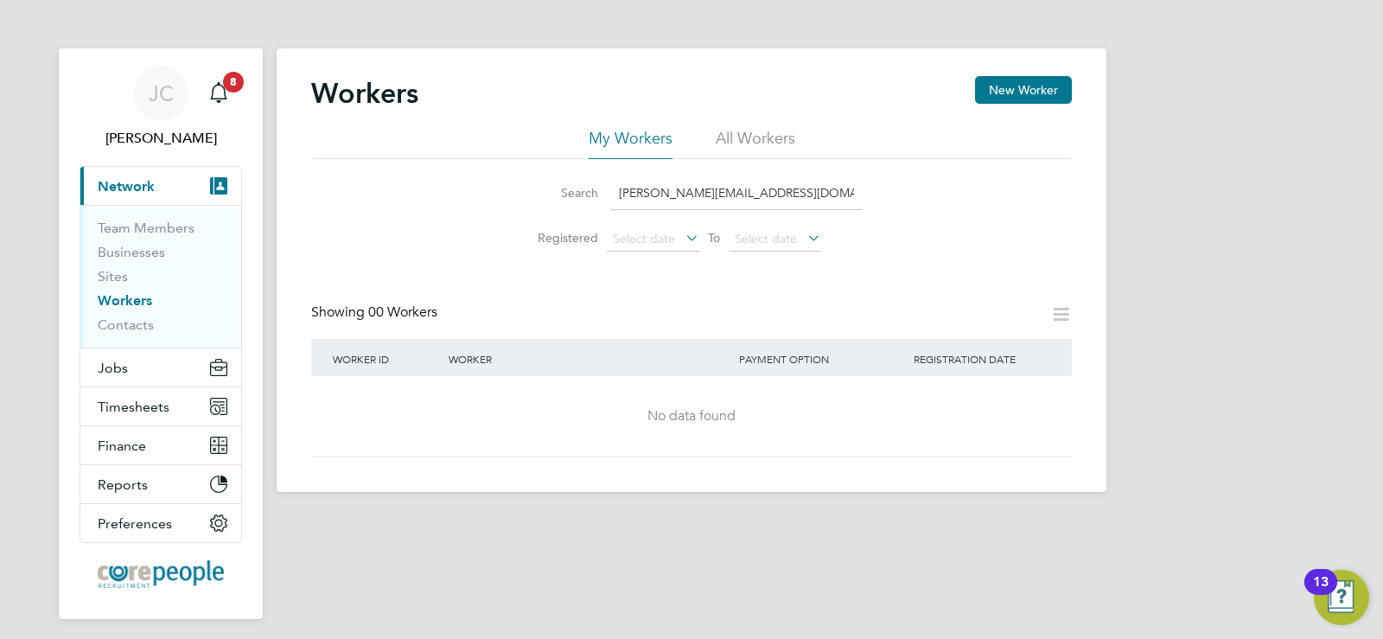
click at [788, 201] on input "[PERSON_NAME][EMAIL_ADDRESS][DOMAIN_NAME]" at bounding box center [736, 193] width 252 height 34
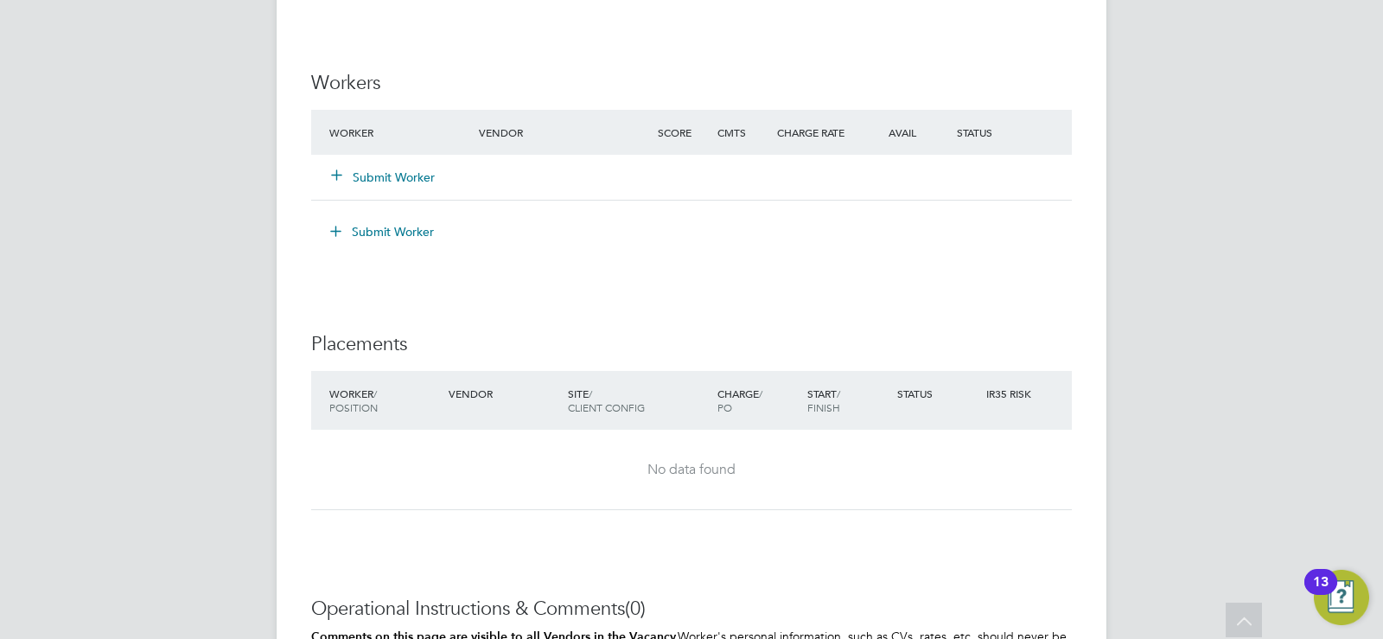
scroll to position [1729, 0]
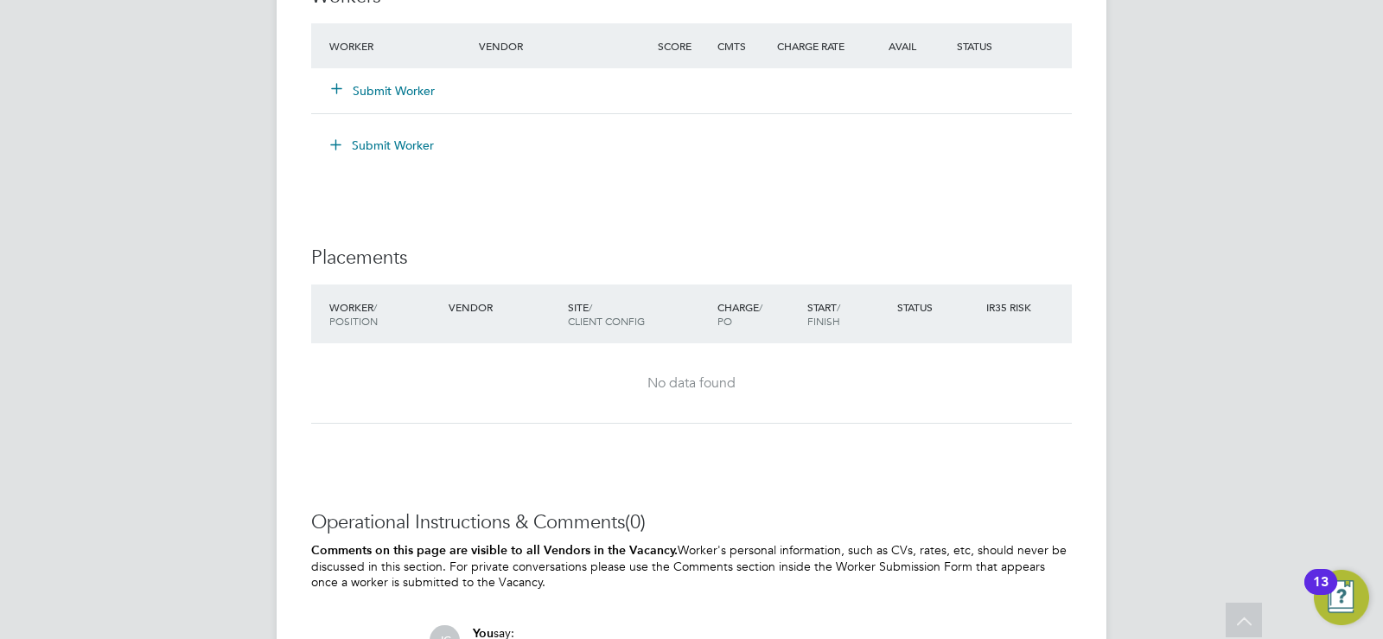
click at [380, 80] on div "Submit Worker" at bounding box center [414, 90] width 179 height 31
click at [383, 91] on button "Submit Worker" at bounding box center [384, 90] width 104 height 17
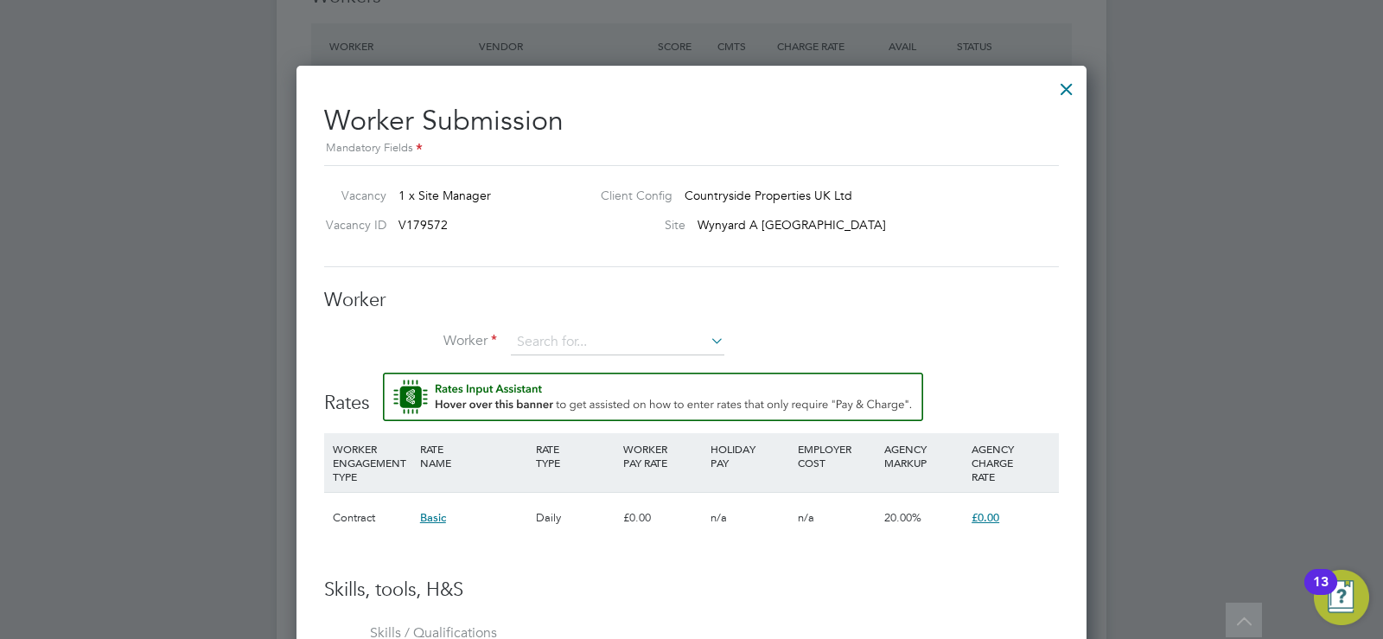
scroll to position [1815, 0]
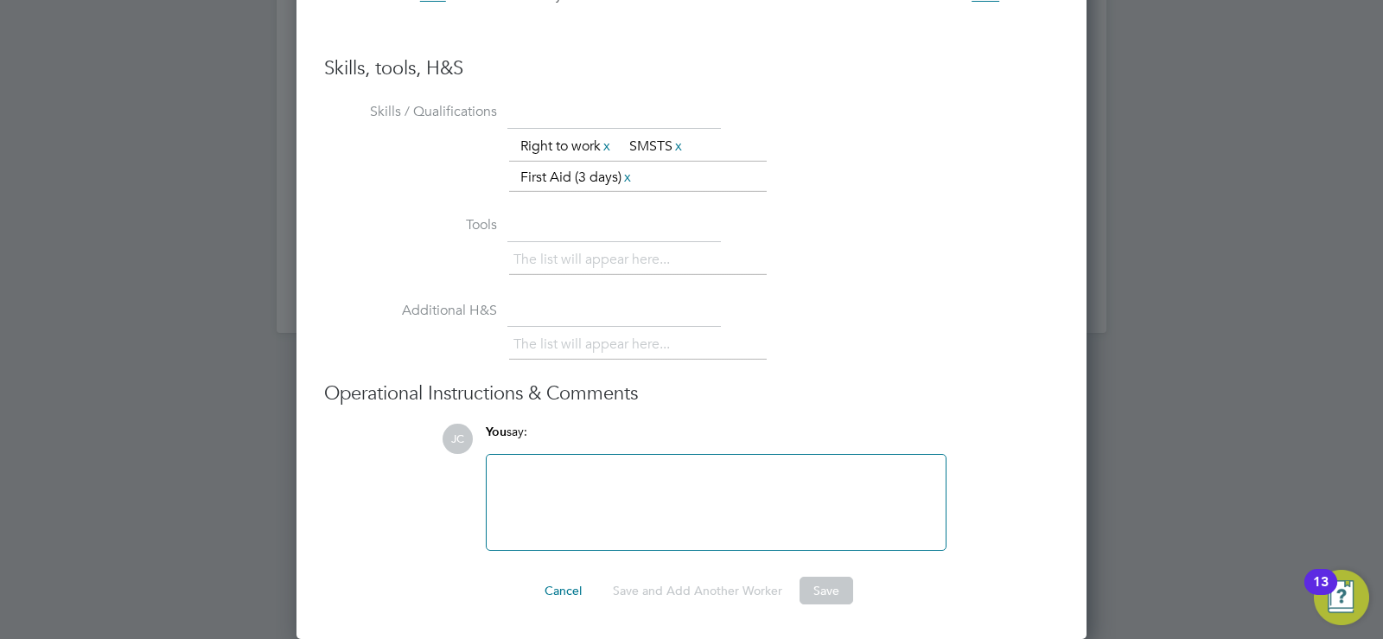
click at [558, 474] on div at bounding box center [716, 502] width 438 height 74
click at [819, 589] on button "Save" at bounding box center [827, 591] width 54 height 28
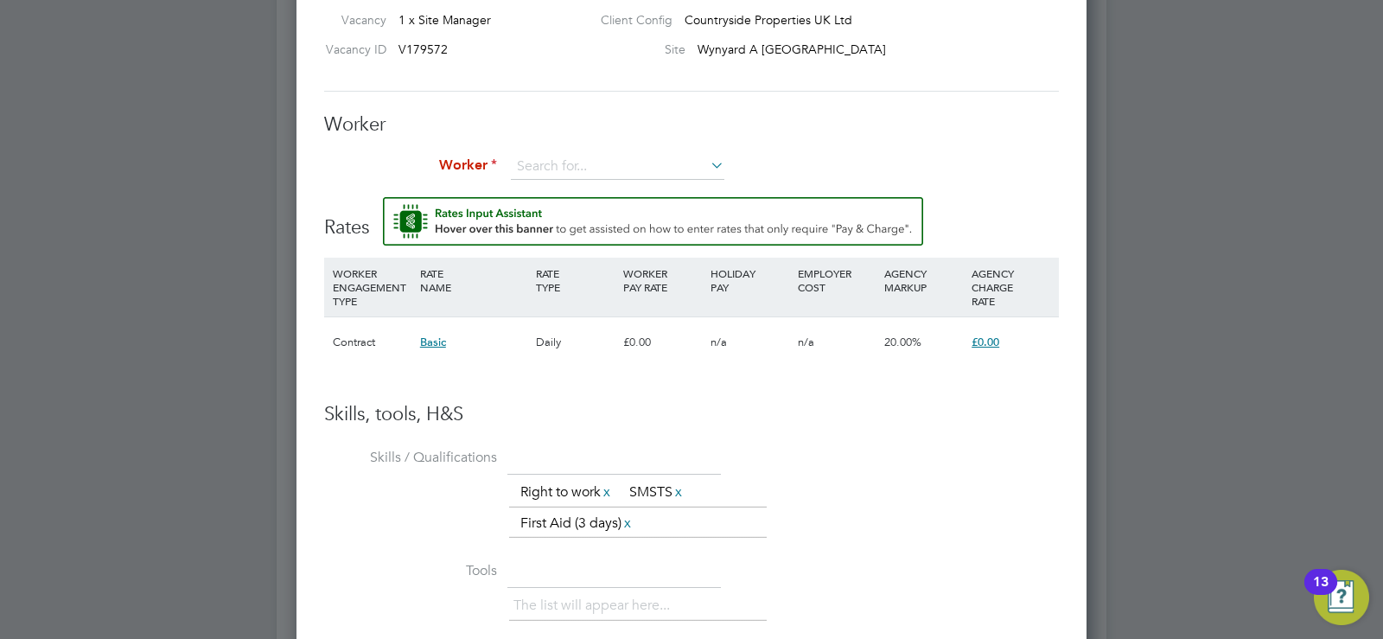
click at [732, 406] on h3 "Skills, tools, H&S" at bounding box center [691, 414] width 735 height 25
click at [568, 166] on input at bounding box center [617, 167] width 213 height 26
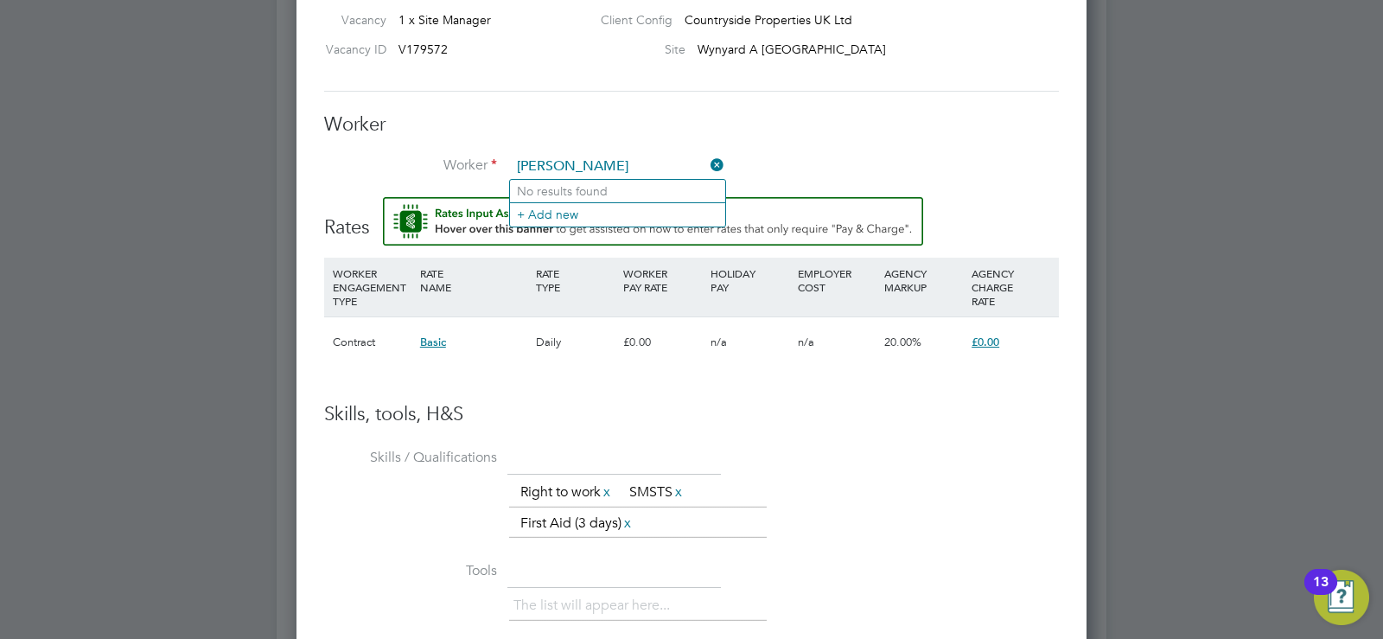
type input "[PERSON_NAME]"
click at [562, 166] on input at bounding box center [617, 167] width 213 height 26
type input "[PERSON_NAME]"
click at [707, 164] on icon at bounding box center [707, 165] width 0 height 24
click at [572, 160] on input at bounding box center [617, 167] width 213 height 26
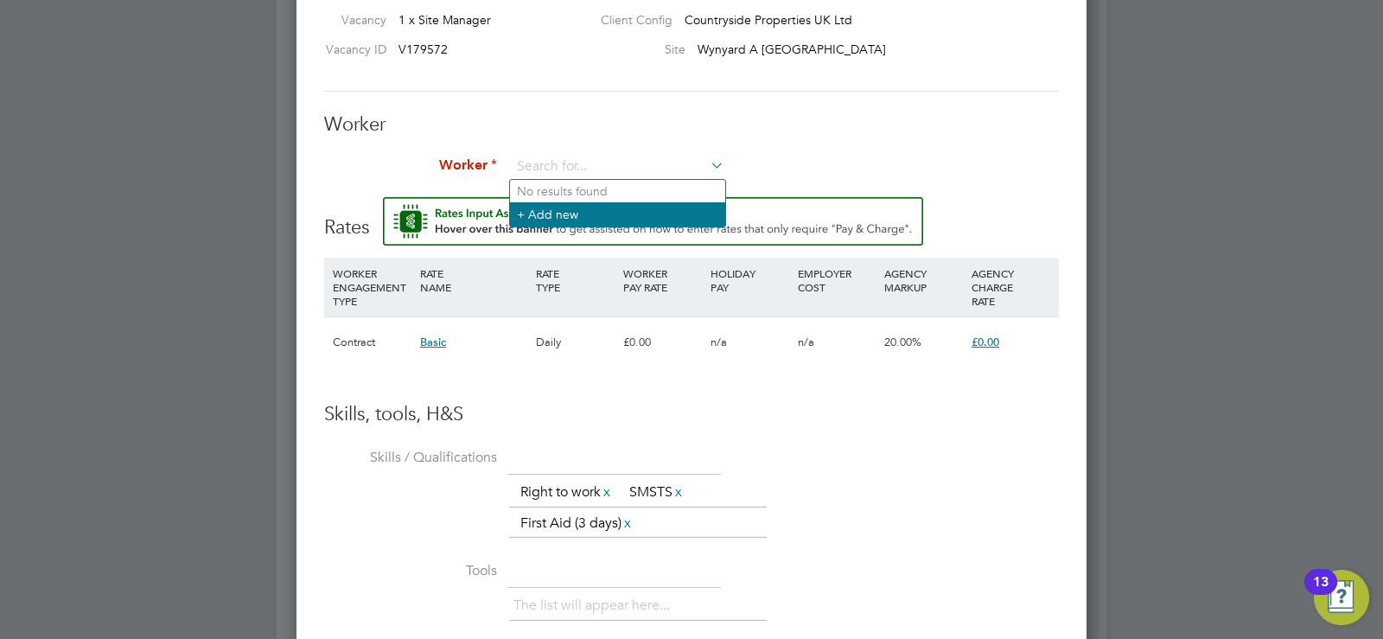
click at [550, 209] on li "+ Add new" at bounding box center [617, 213] width 215 height 23
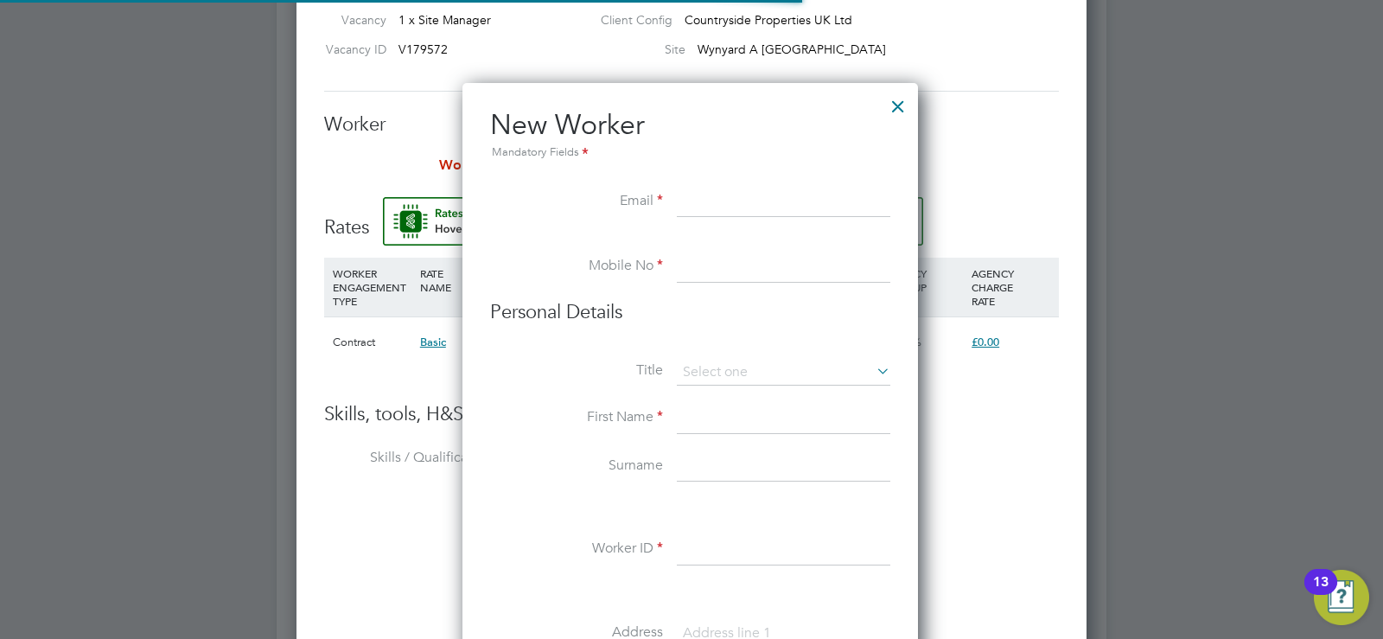
scroll to position [1471, 458]
paste input "[PERSON_NAME][EMAIL_ADDRESS][DOMAIN_NAME]"
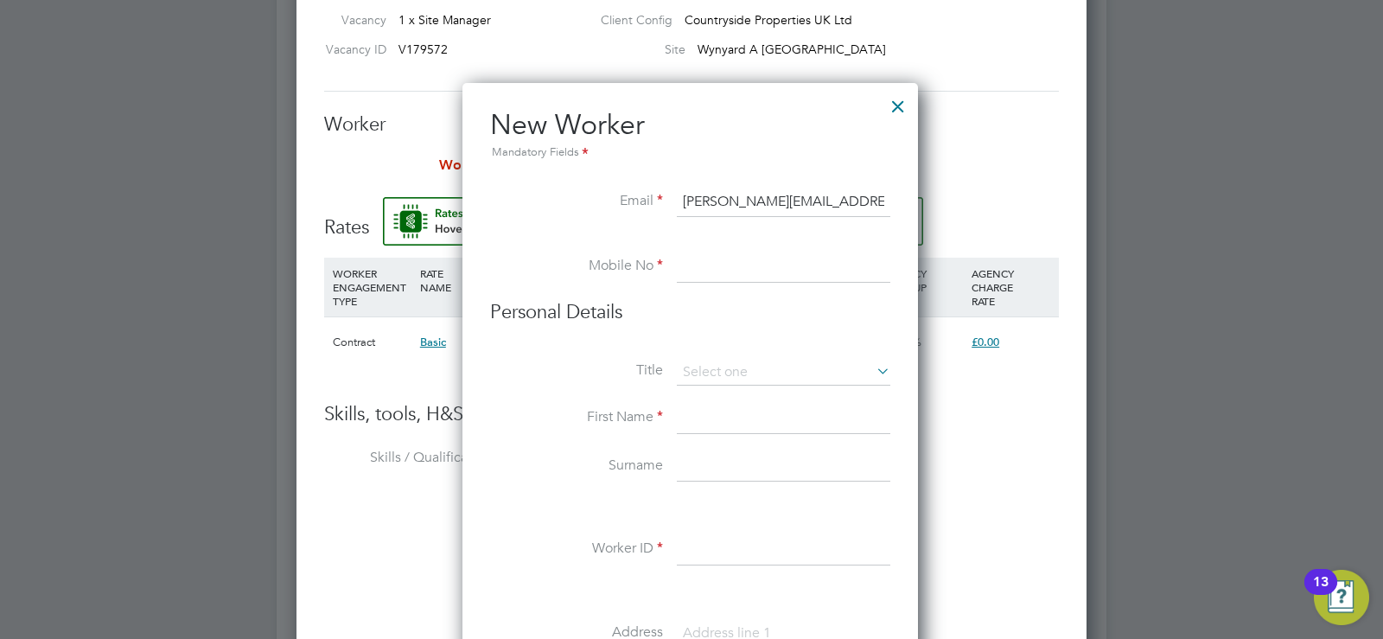
type input "[PERSON_NAME][EMAIL_ADDRESS][DOMAIN_NAME]"
click at [691, 271] on input at bounding box center [783, 267] width 213 height 31
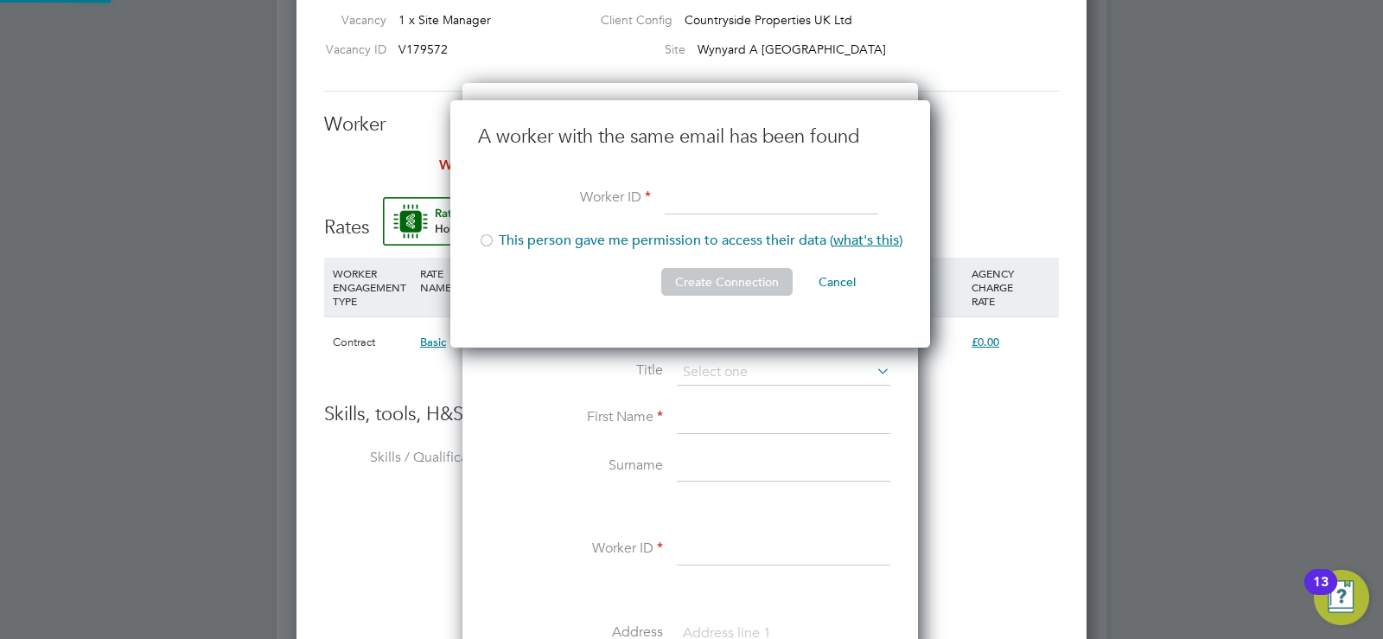
scroll to position [248, 482]
click at [490, 236] on div at bounding box center [486, 241] width 17 height 17
click at [693, 196] on input at bounding box center [771, 199] width 213 height 31
click at [549, 278] on li "Create Connection Cancel" at bounding box center [690, 290] width 424 height 45
click at [833, 276] on button "Cancel" at bounding box center [837, 282] width 65 height 28
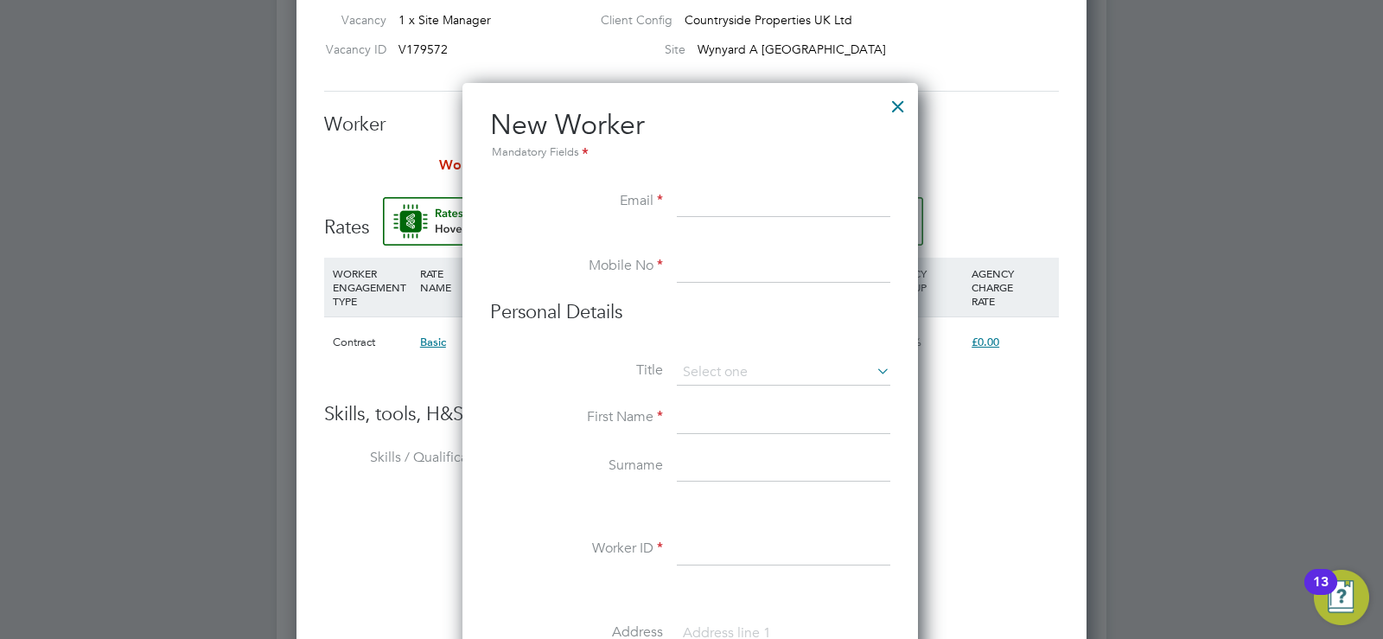
click at [705, 204] on input at bounding box center [783, 202] width 213 height 31
click at [898, 104] on div at bounding box center [897, 101] width 31 height 31
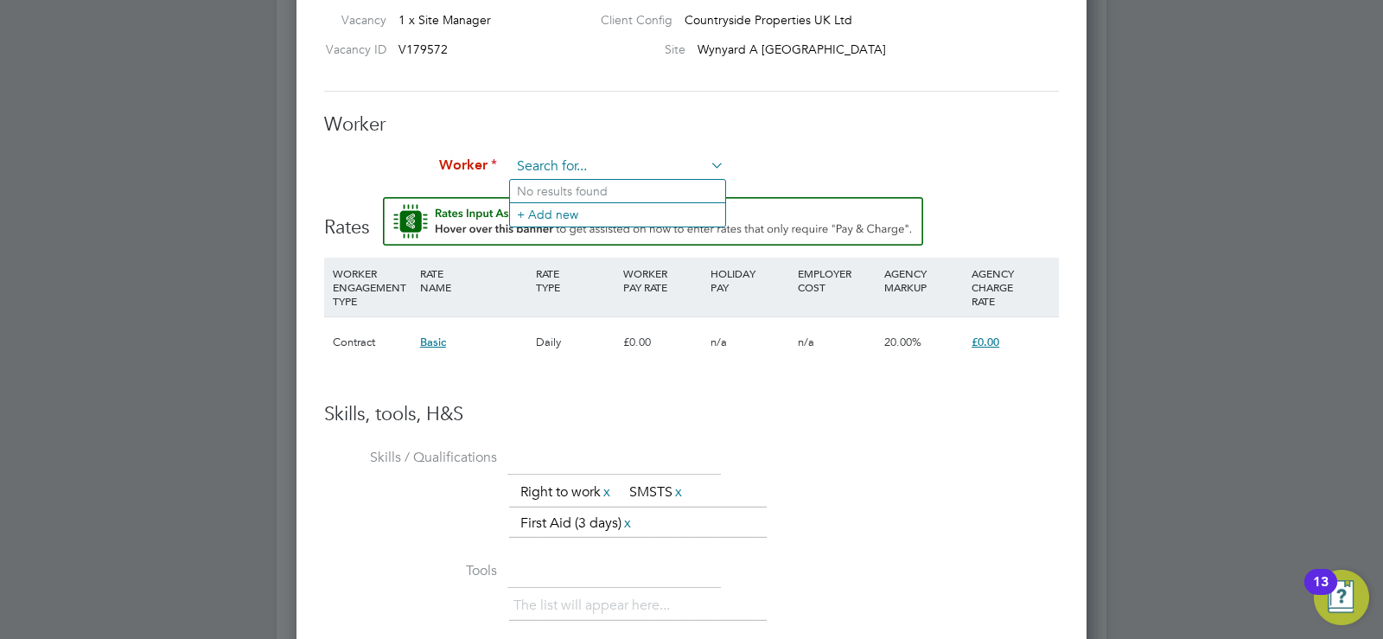
click at [584, 172] on input at bounding box center [617, 167] width 213 height 26
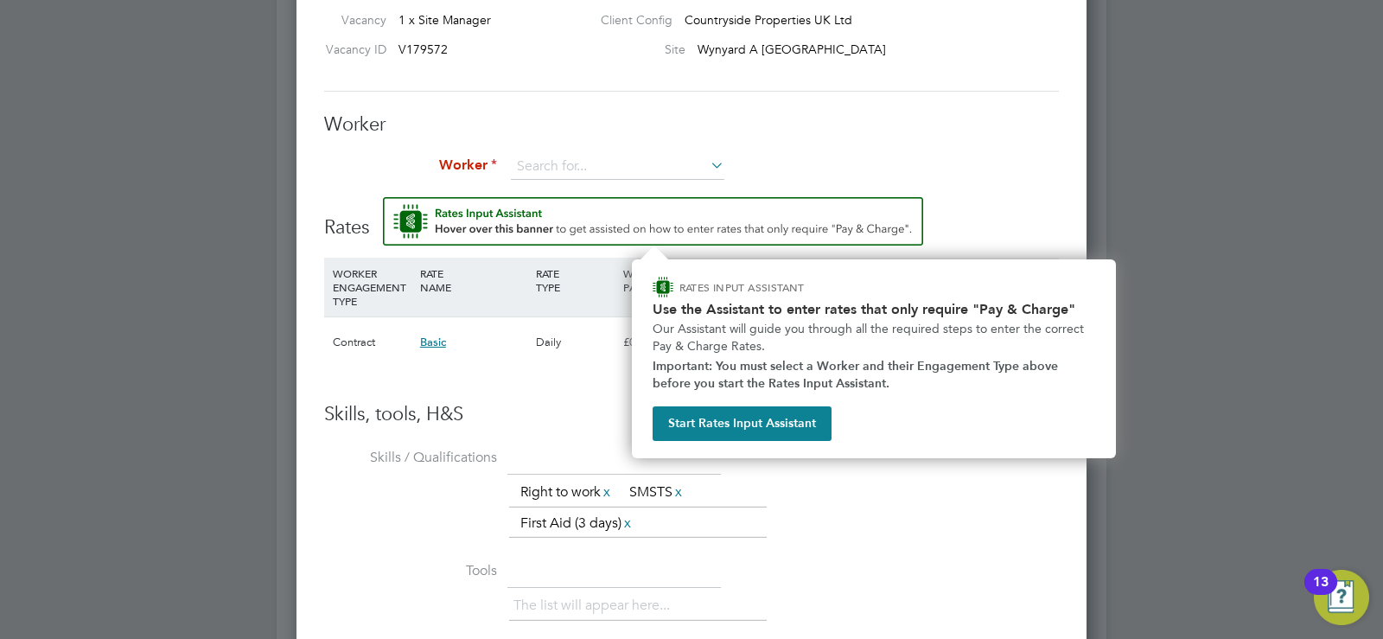
click at [701, 220] on img "Rate Assistant" at bounding box center [653, 221] width 540 height 48
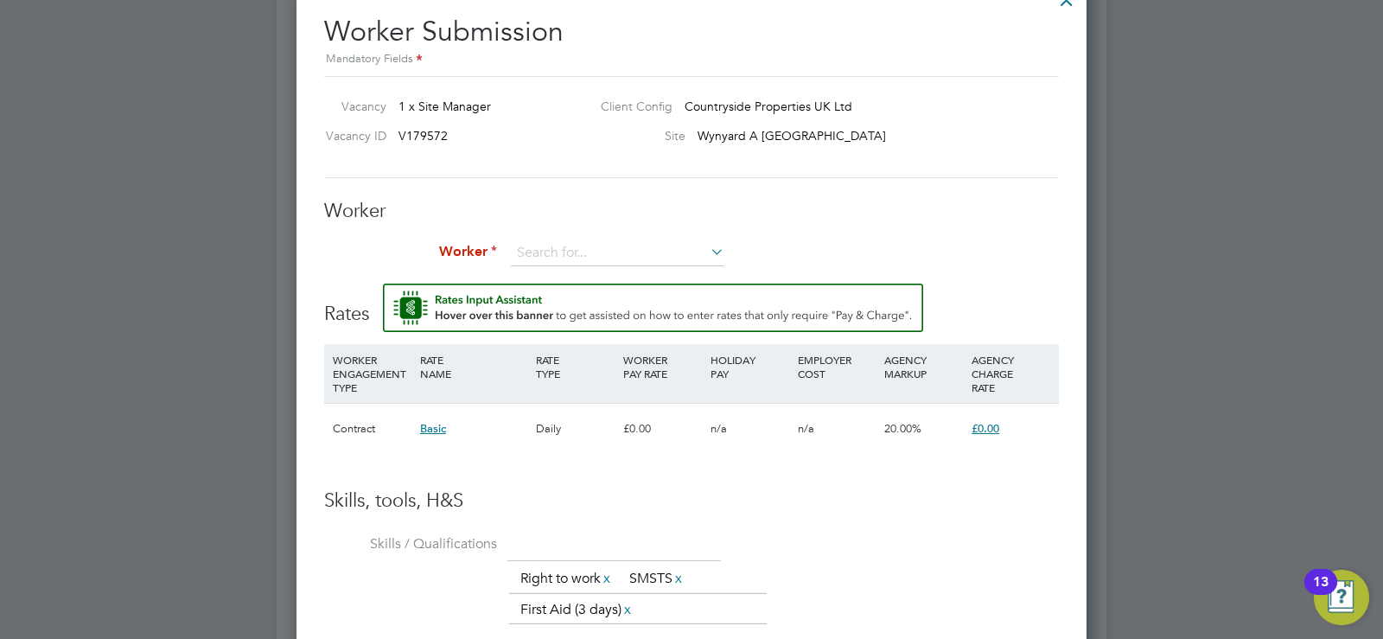
scroll to position [1731, 0]
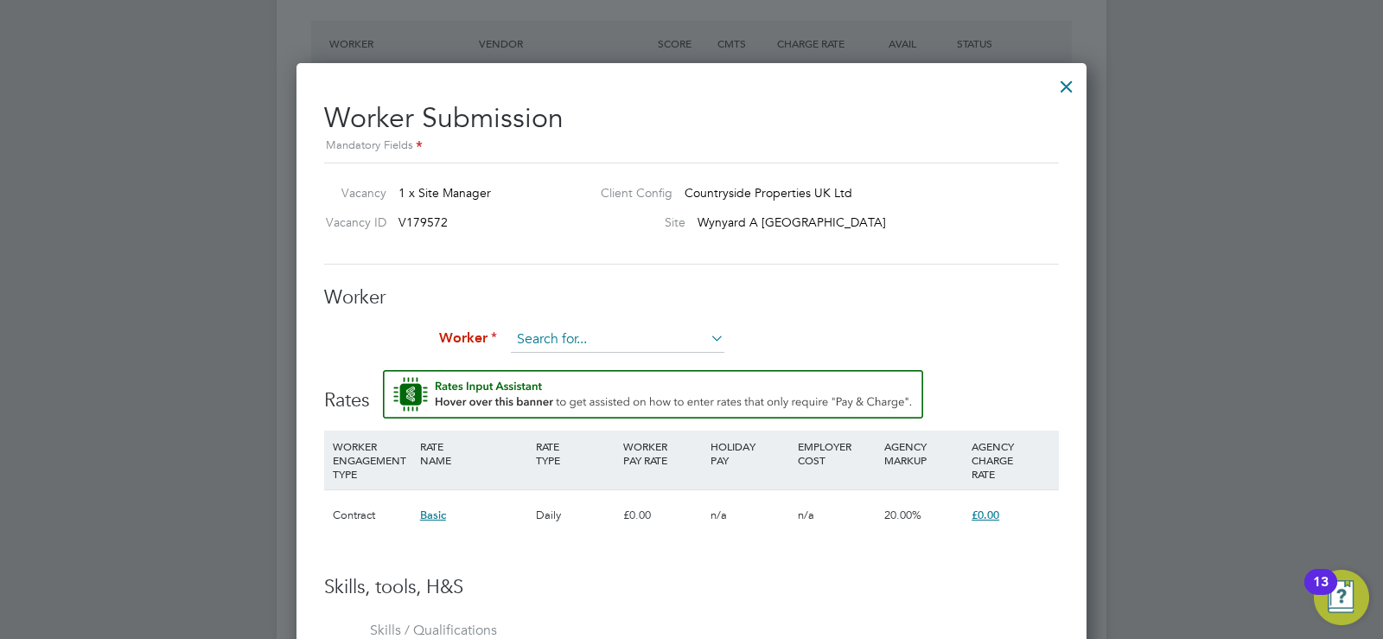
click at [675, 346] on input at bounding box center [617, 340] width 213 height 26
click at [563, 385] on li "+ Add new" at bounding box center [617, 386] width 215 height 23
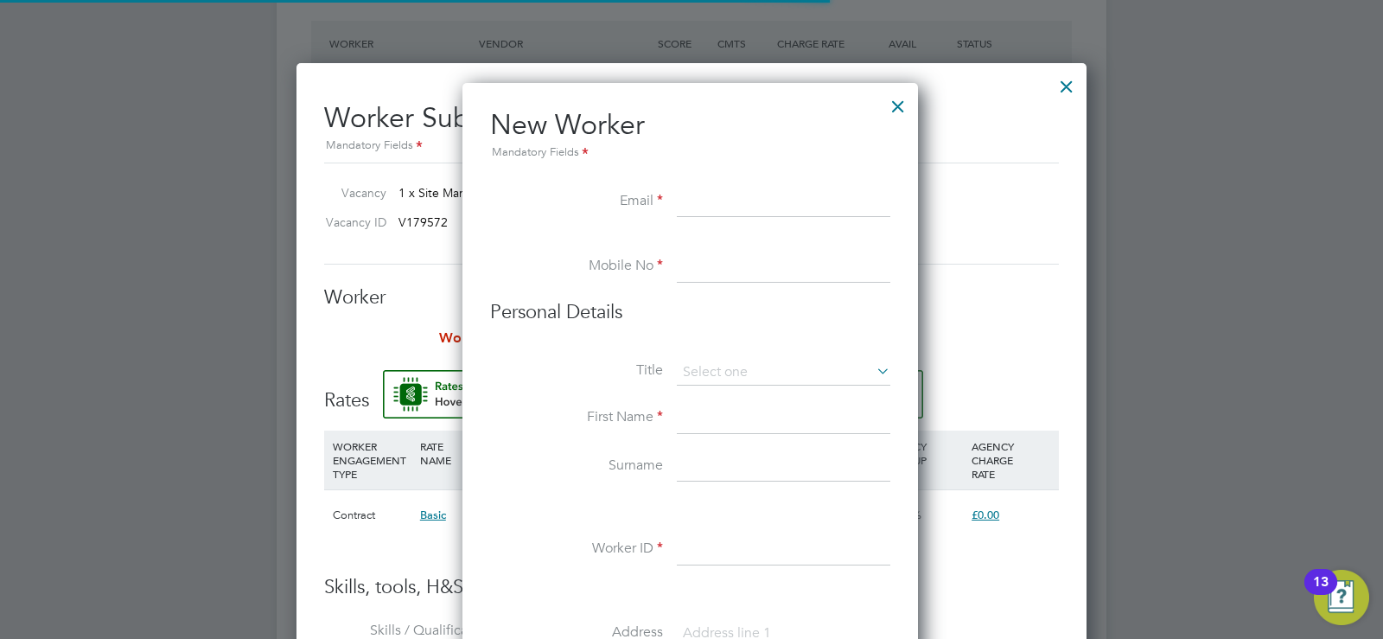
scroll to position [1471, 458]
paste input "07909 441 824"
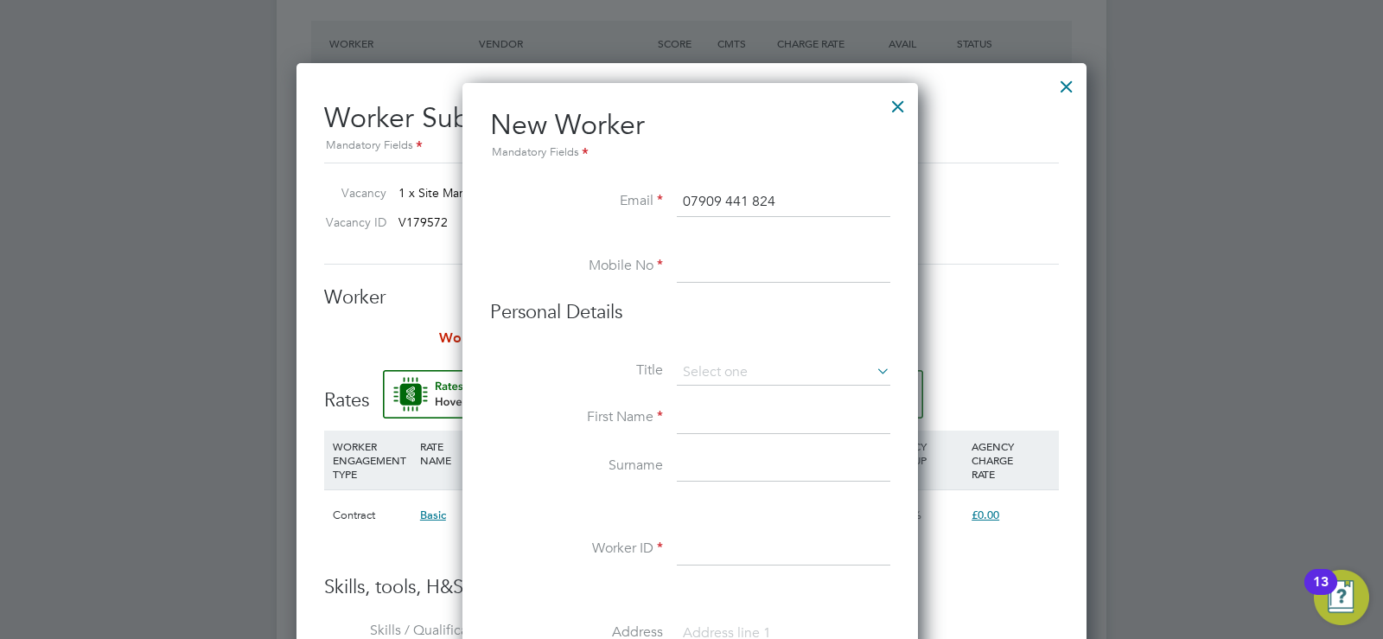
drag, startPoint x: 687, startPoint y: 202, endPoint x: 582, endPoint y: 201, distance: 105.5
click at [582, 201] on li "Email 07909 441 824" at bounding box center [690, 211] width 400 height 48
paste input "[PERSON_NAME][EMAIL_ADDRESS][DOMAIN_NAME]"
type input "[PERSON_NAME][EMAIL_ADDRESS][DOMAIN_NAME]"
click at [728, 265] on input at bounding box center [783, 267] width 213 height 31
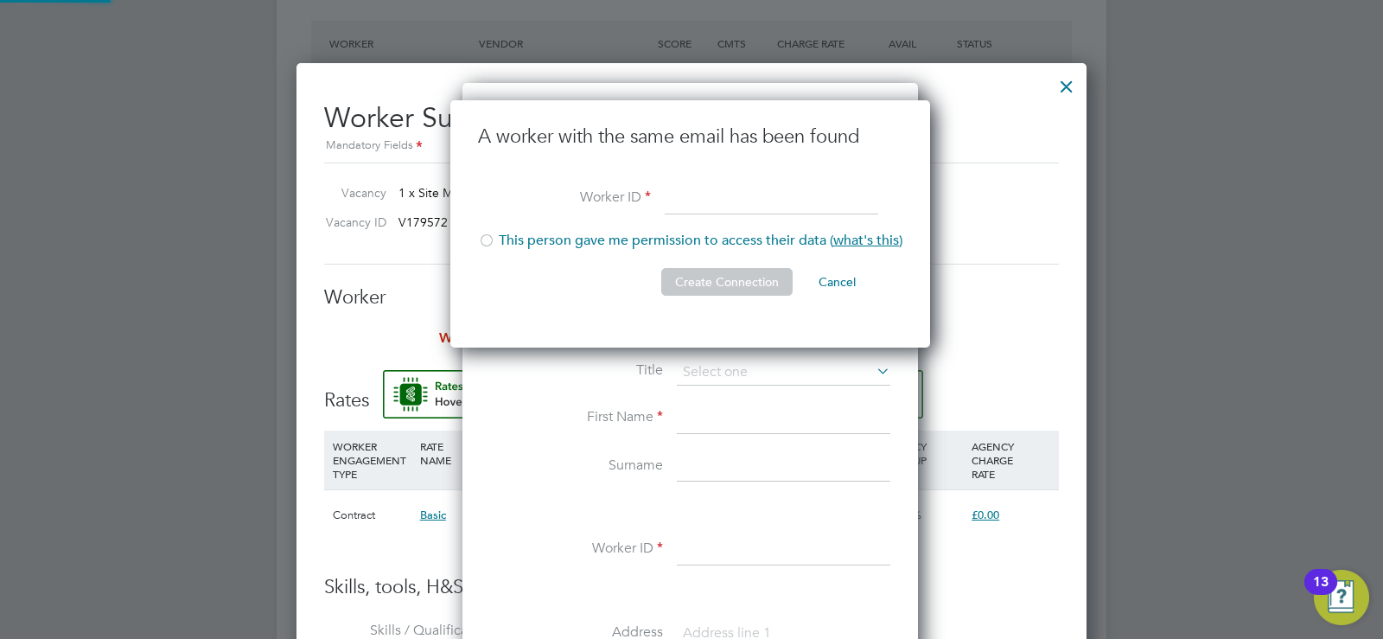
scroll to position [248, 482]
click at [887, 234] on span "what's this" at bounding box center [866, 240] width 66 height 17
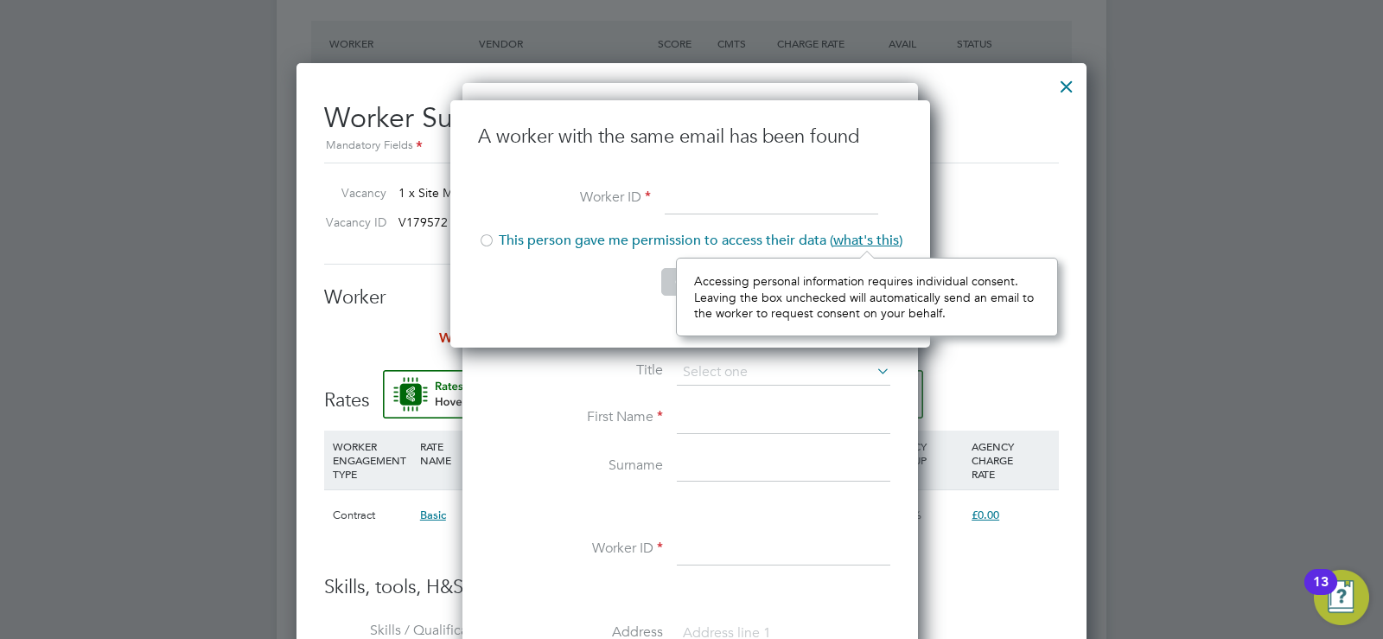
scroll to position [77, 381]
click at [582, 426] on li "First Name" at bounding box center [690, 427] width 400 height 48
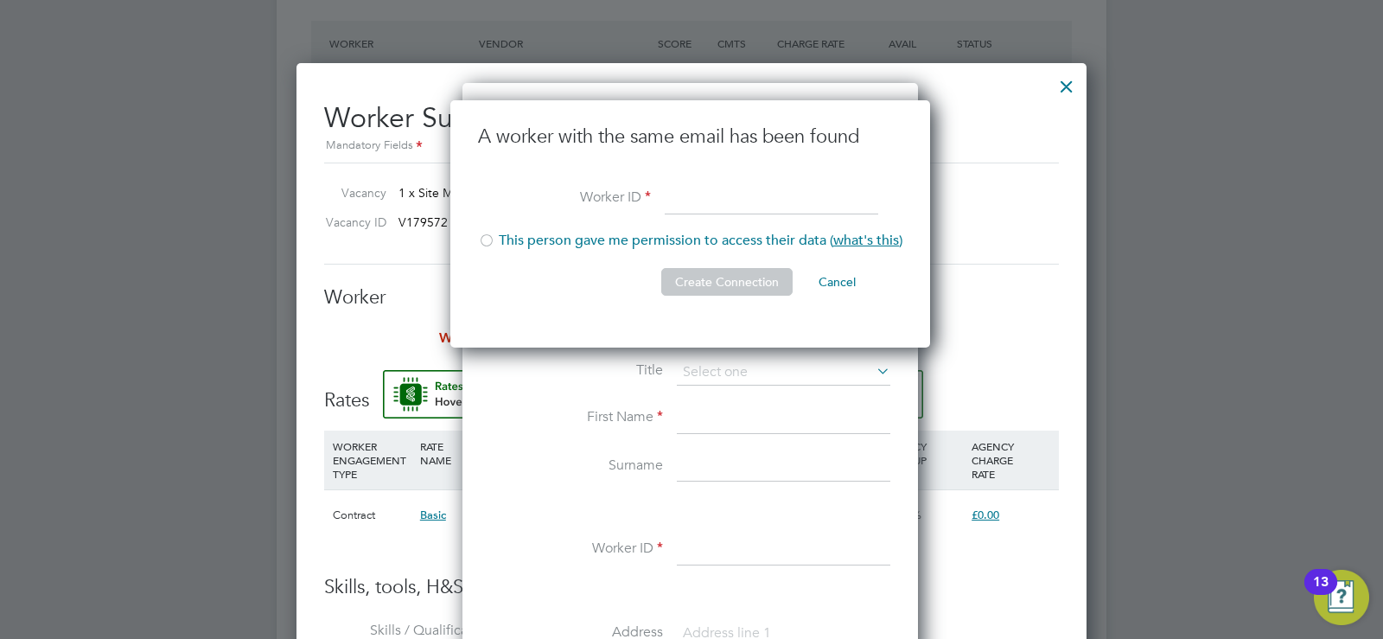
click at [844, 288] on button "Cancel" at bounding box center [837, 282] width 65 height 28
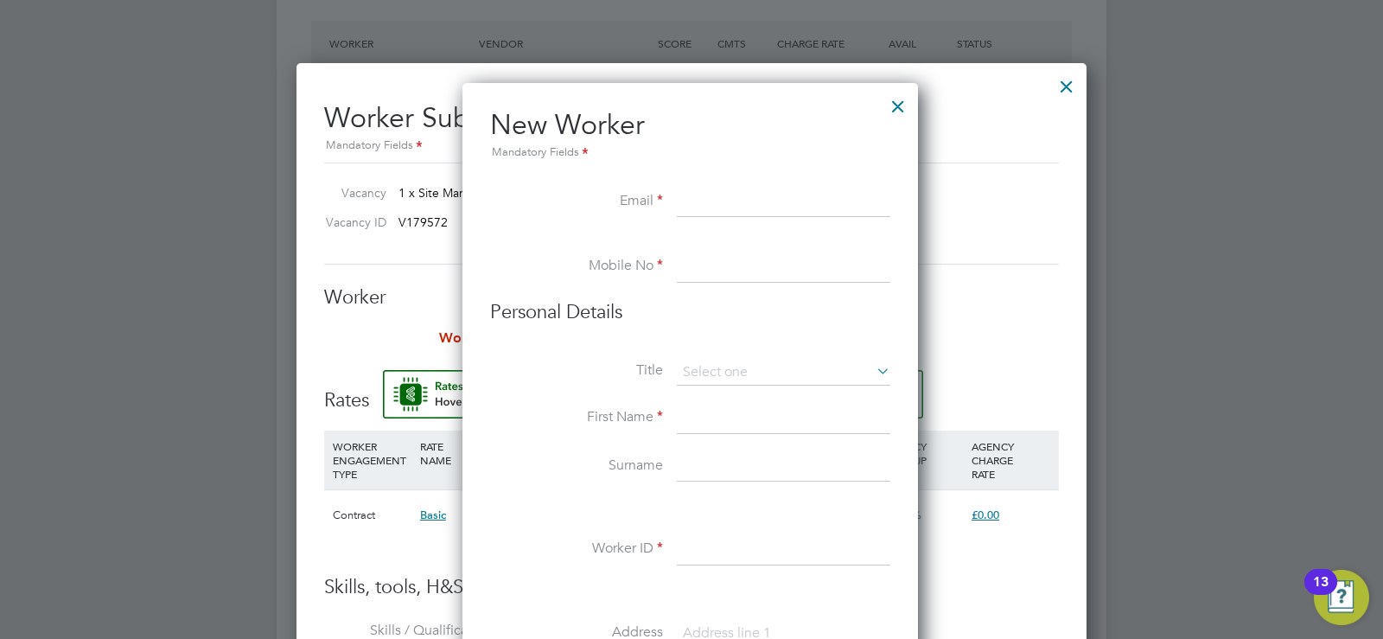
click at [897, 105] on div at bounding box center [897, 101] width 31 height 31
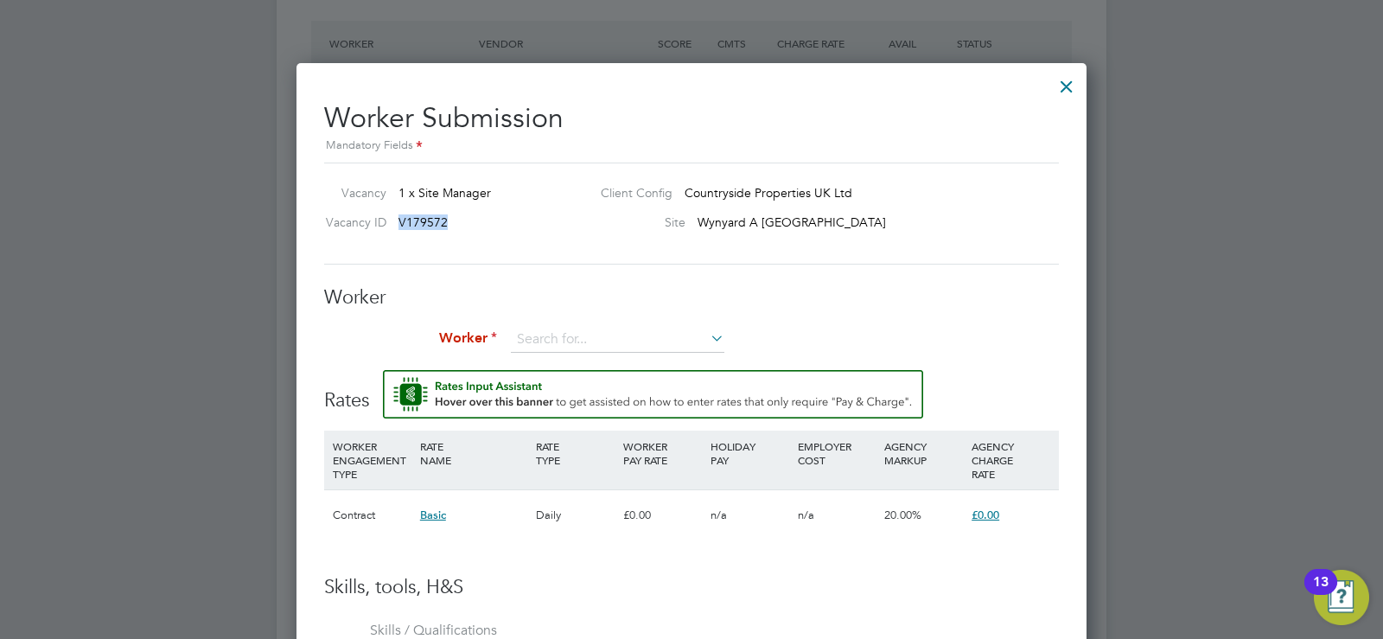
drag, startPoint x: 442, startPoint y: 222, endPoint x: 399, endPoint y: 221, distance: 42.4
click at [399, 221] on div "Vacancy ID V179572" at bounding box center [452, 226] width 270 height 26
copy span "V179572"
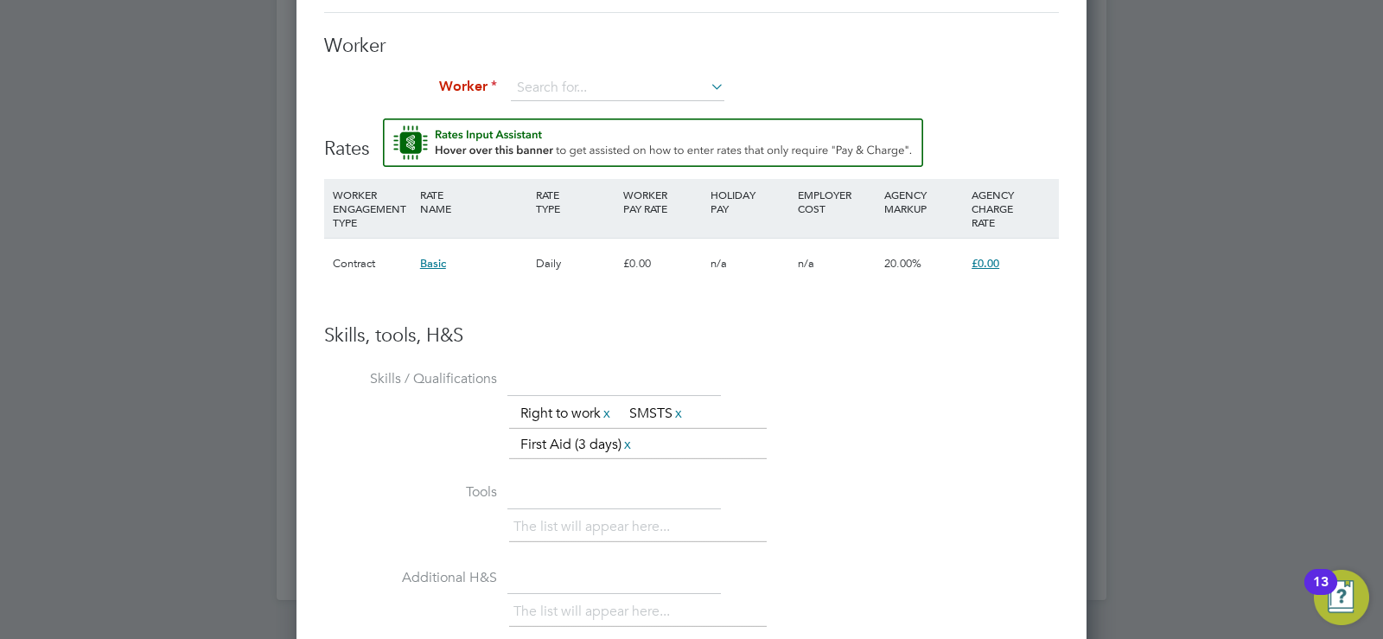
scroll to position [1810, 0]
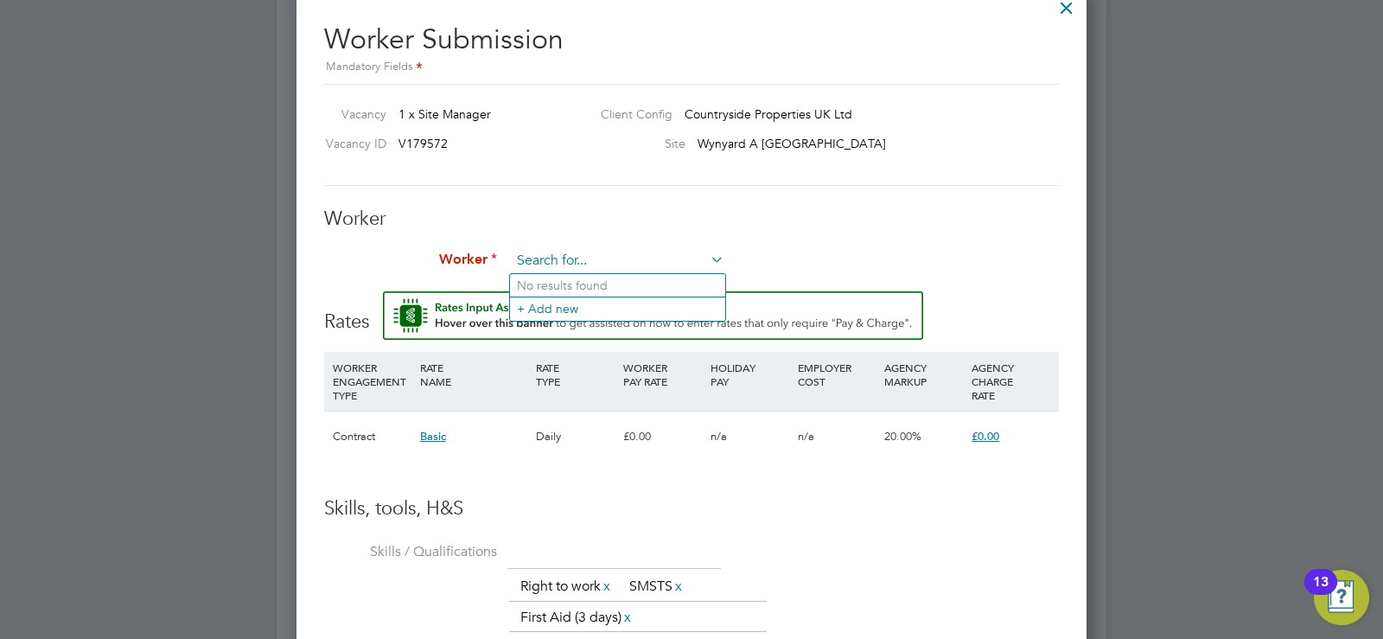
click at [698, 257] on input at bounding box center [617, 261] width 213 height 26
click at [604, 309] on li "+ Add new" at bounding box center [617, 307] width 215 height 23
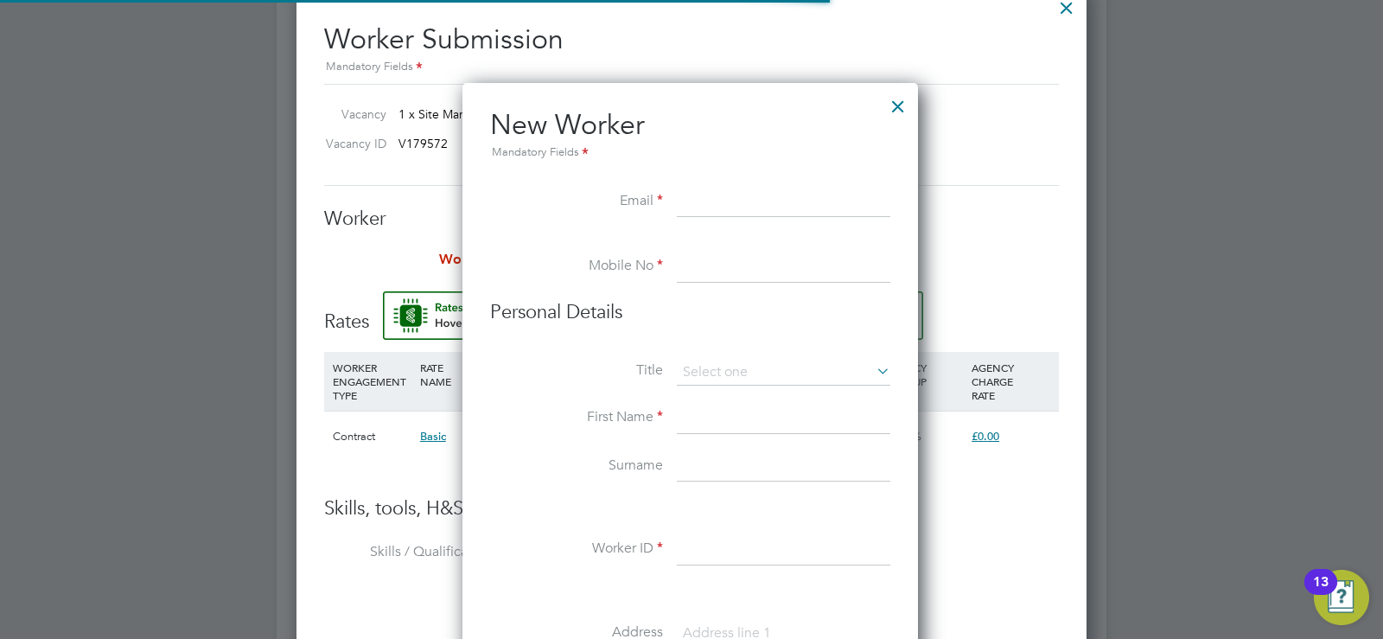
scroll to position [1471, 458]
paste input "V179572"
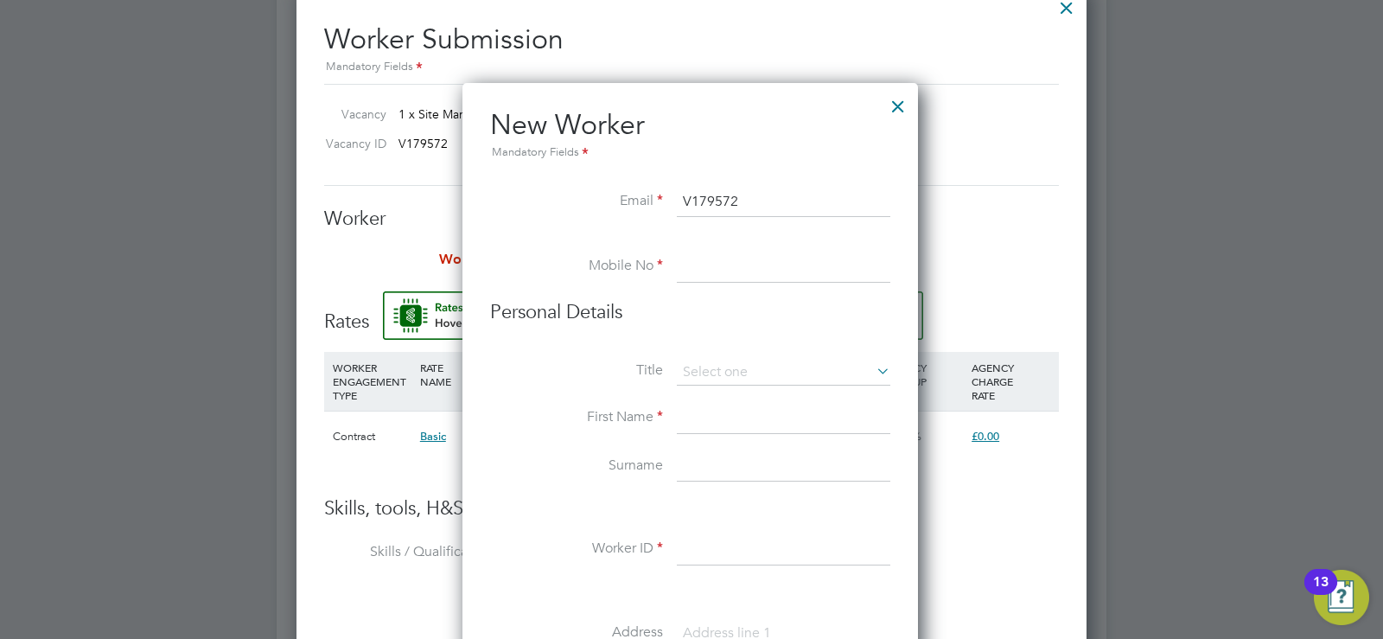
drag, startPoint x: 754, startPoint y: 204, endPoint x: 657, endPoint y: 206, distance: 96.8
click at [657, 206] on li "Email V179572" at bounding box center [690, 211] width 400 height 48
click at [734, 201] on input "V179572" at bounding box center [783, 202] width 213 height 31
drag, startPoint x: 743, startPoint y: 201, endPoint x: 602, endPoint y: 206, distance: 141.8
click at [602, 206] on li "Email V179572" at bounding box center [690, 211] width 400 height 48
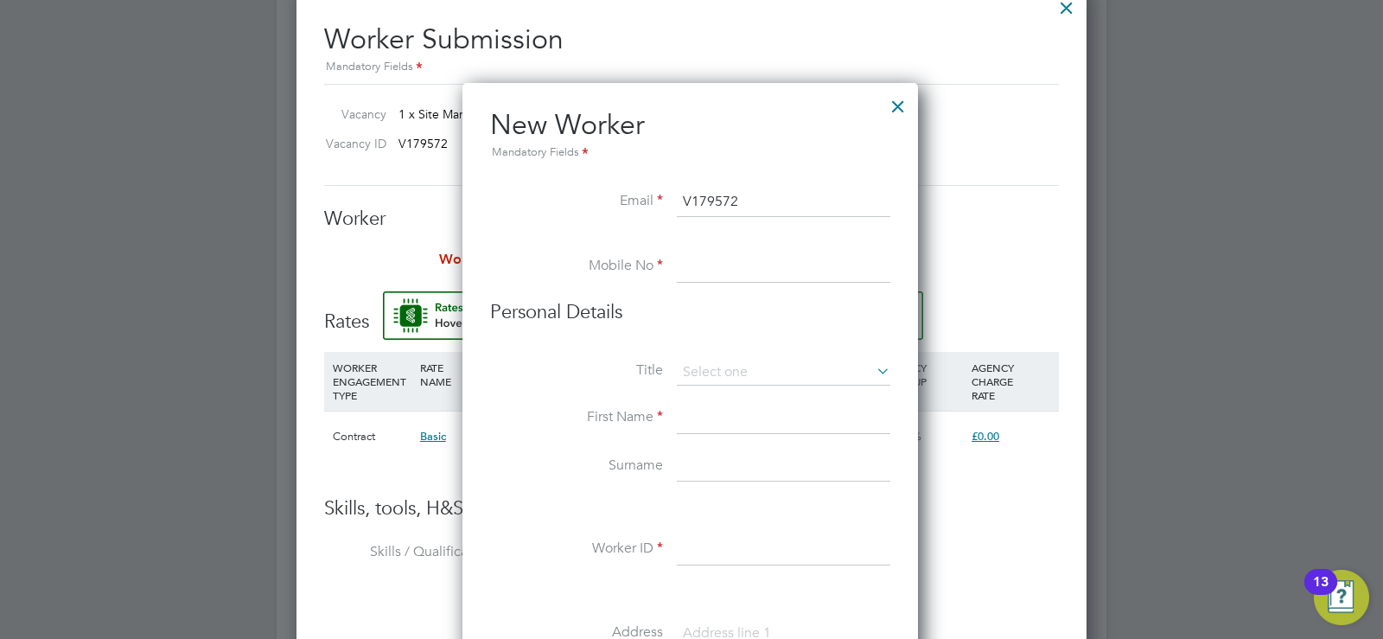
paste input "[PERSON_NAME][EMAIL_ADDRESS][DOMAIN_NAME]"
type input "[PERSON_NAME][EMAIL_ADDRESS][DOMAIN_NAME]"
click at [699, 254] on input at bounding box center [783, 267] width 213 height 31
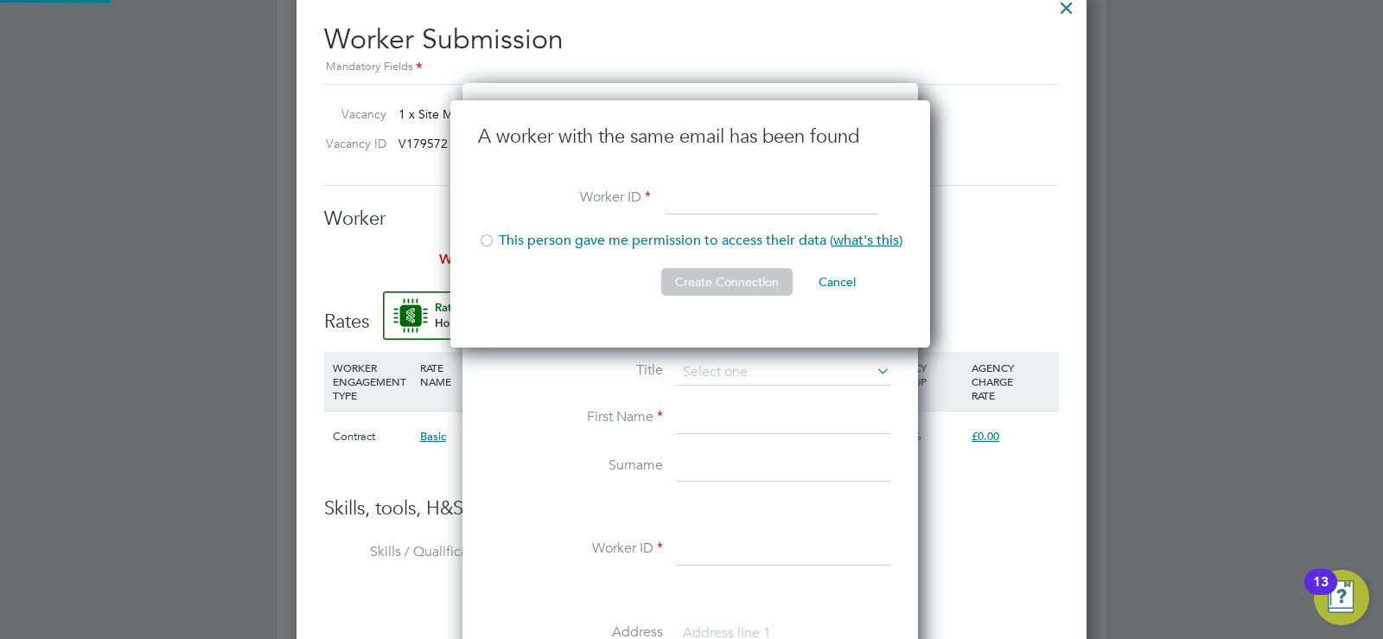
scroll to position [248, 482]
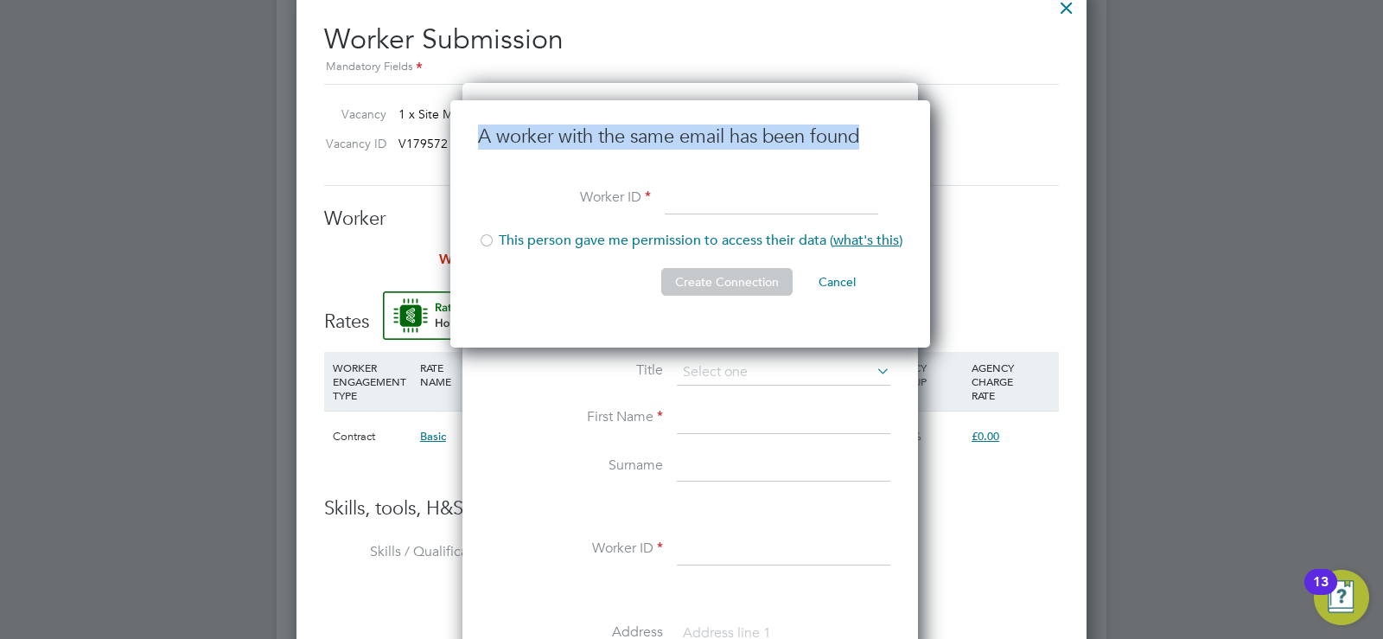
drag, startPoint x: 480, startPoint y: 132, endPoint x: 863, endPoint y: 130, distance: 383.8
click at [863, 130] on h3 "A worker with the same email has been found" at bounding box center [690, 136] width 424 height 25
copy h3 "A worker with the same email has been found"
click at [838, 273] on button "Cancel" at bounding box center [837, 282] width 65 height 28
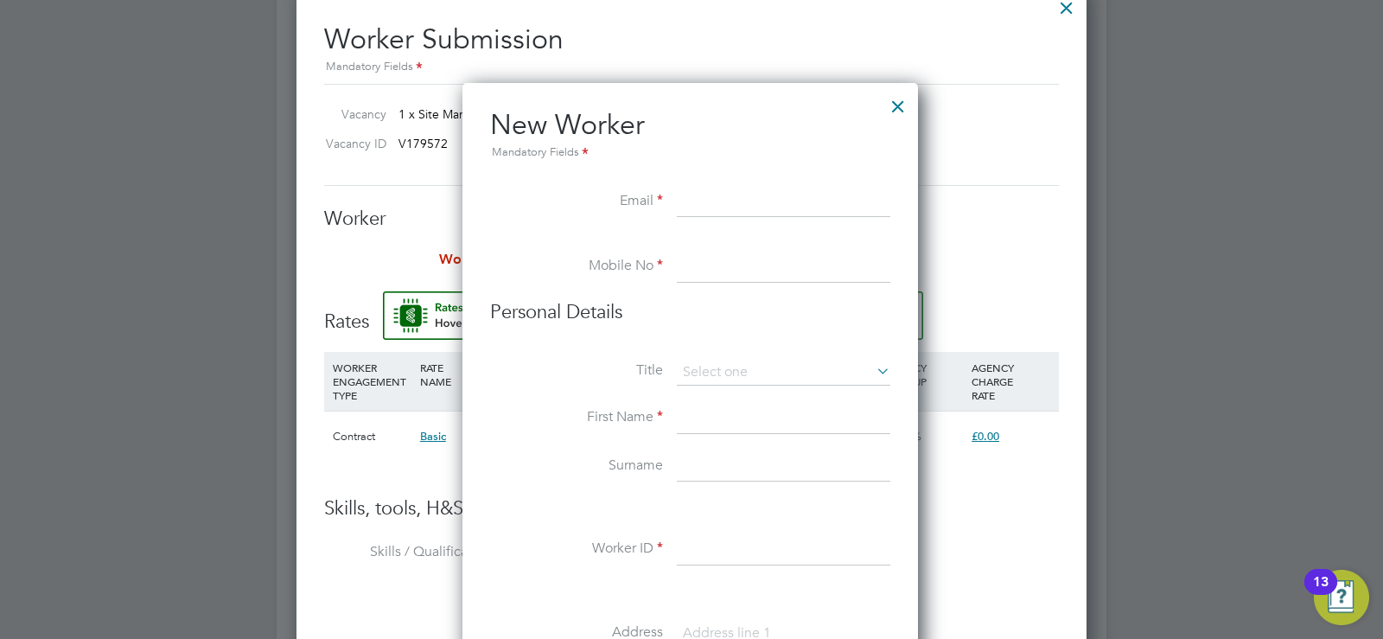
click at [757, 205] on input at bounding box center [783, 202] width 213 height 31
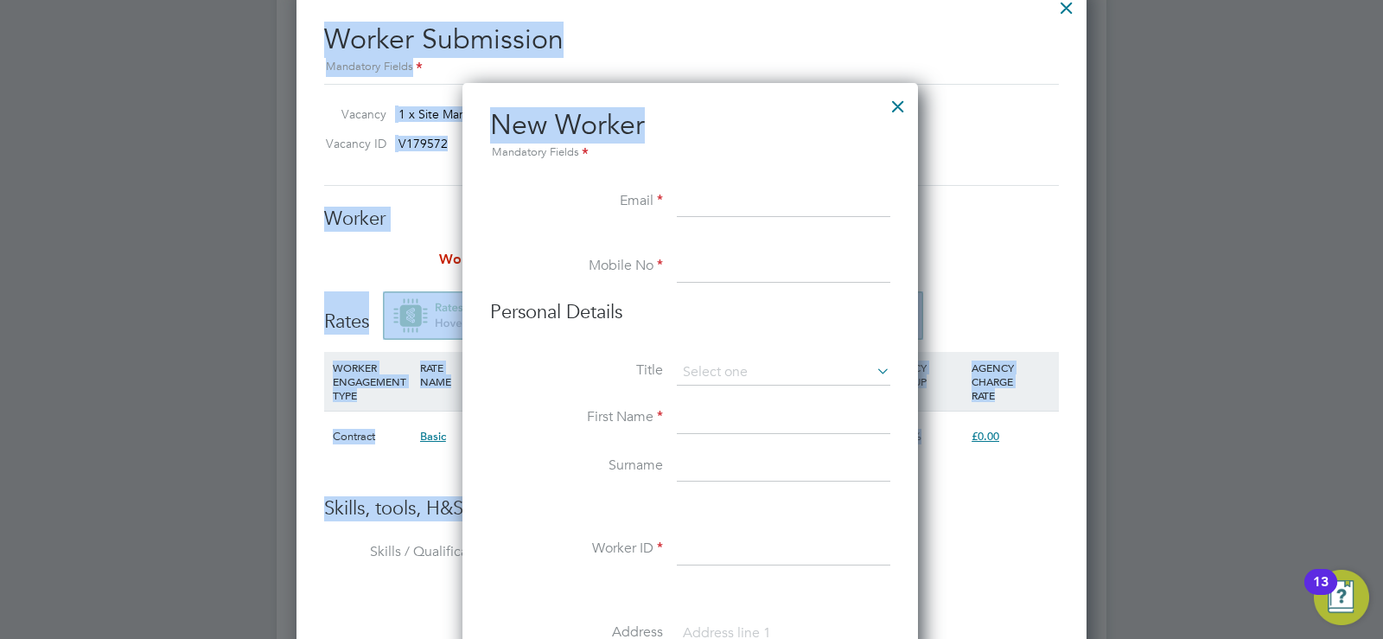
drag, startPoint x: 723, startPoint y: 106, endPoint x: 279, endPoint y: 95, distance: 444.4
click at [887, 104] on div at bounding box center [897, 101] width 31 height 31
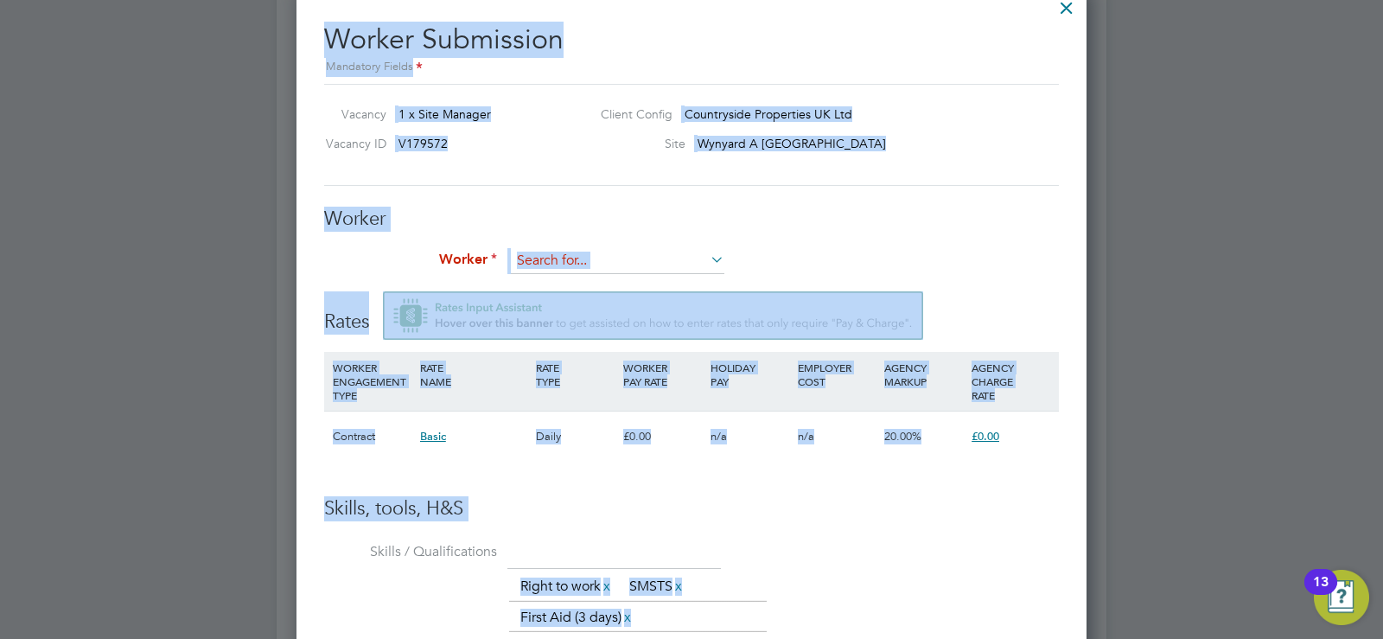
click at [894, 504] on h3 "Skills, tools, H&S" at bounding box center [691, 508] width 735 height 25
